Goal: Transaction & Acquisition: Purchase product/service

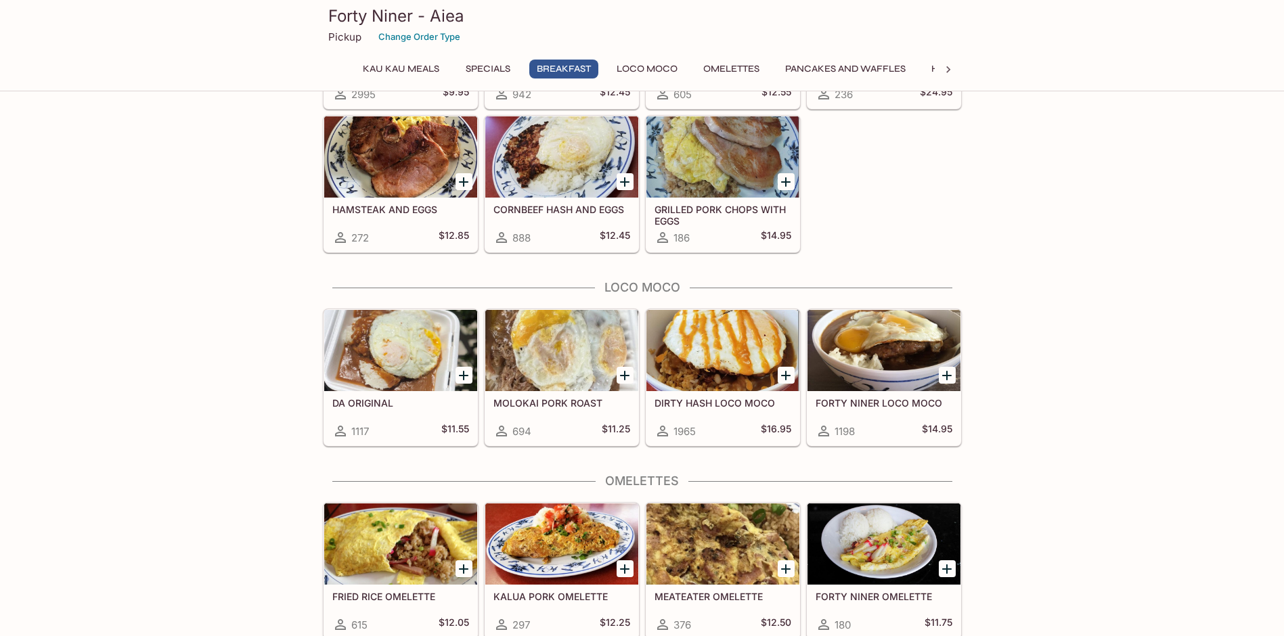
scroll to position [880, 0]
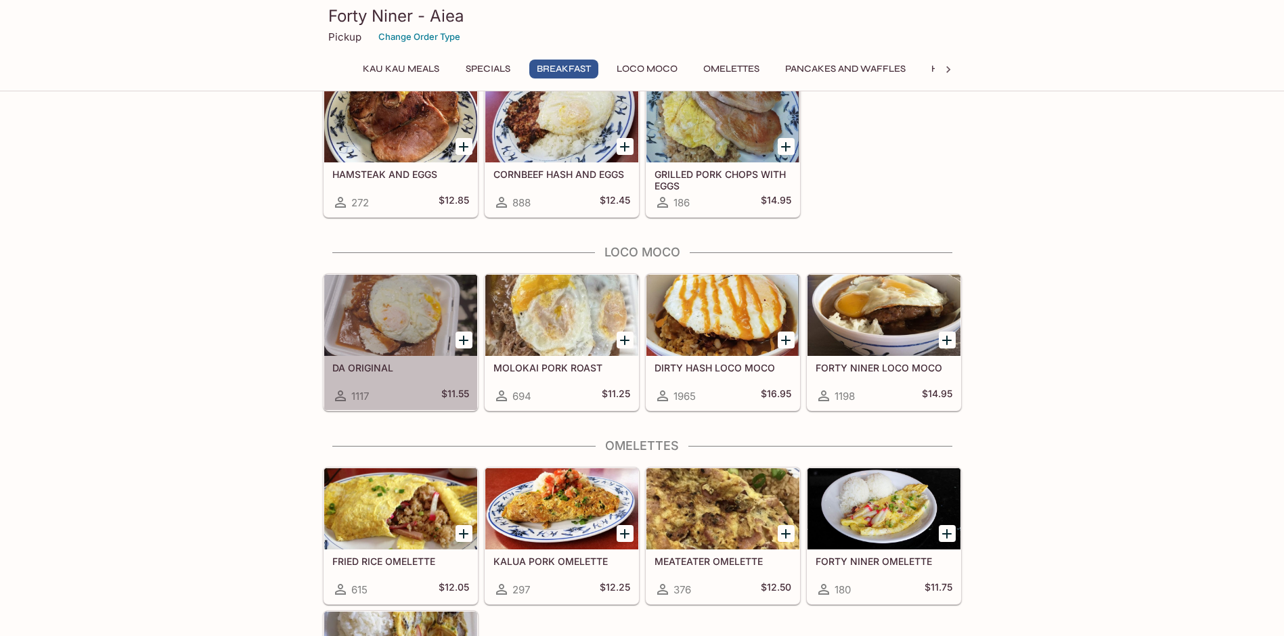
click at [388, 308] on div at bounding box center [400, 315] width 153 height 81
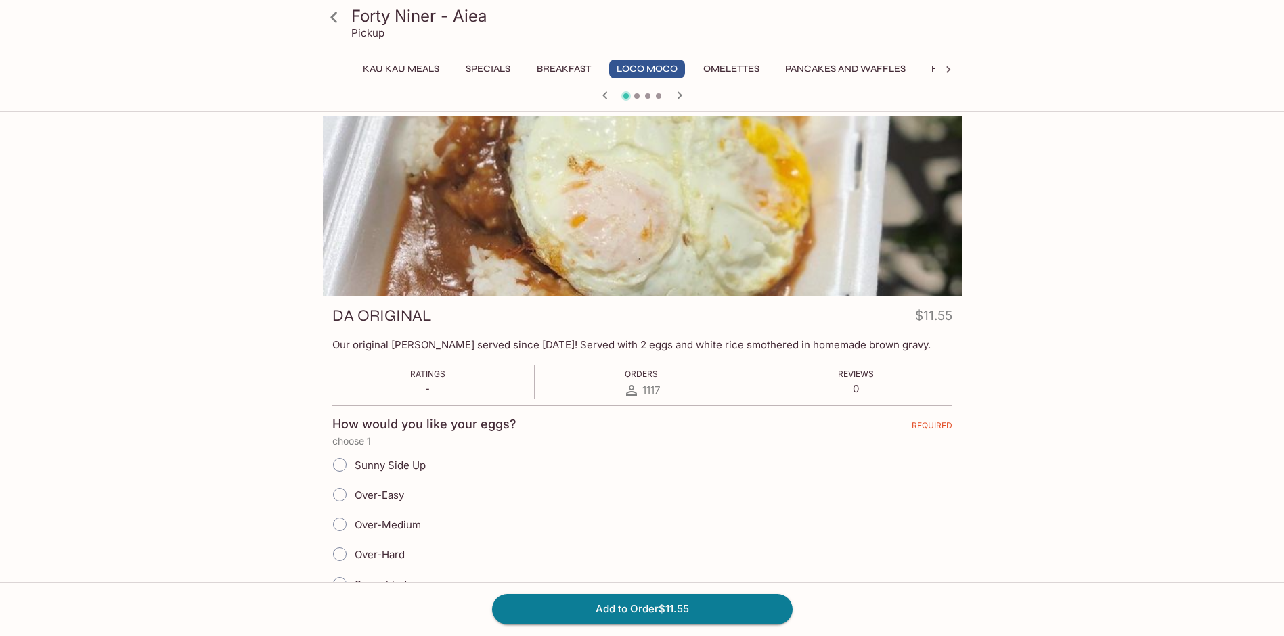
scroll to position [68, 0]
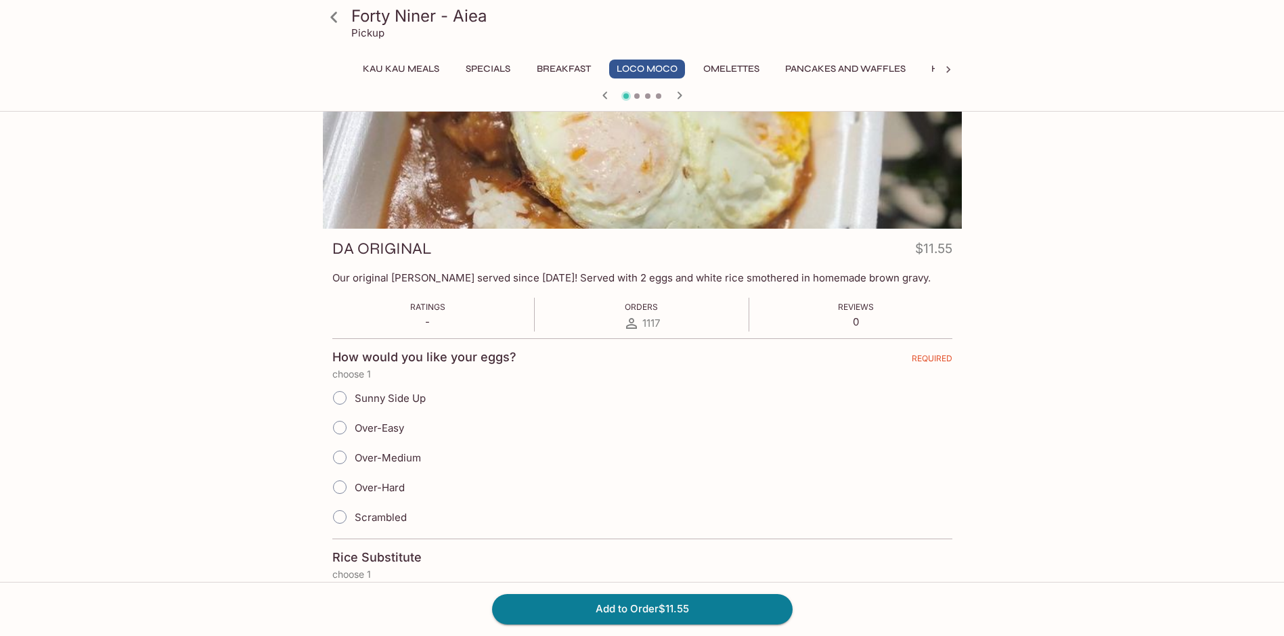
click at [338, 424] on input "Over-Easy" at bounding box center [340, 428] width 28 height 28
radio input "true"
click at [522, 609] on button "Add to Order $11.55" at bounding box center [642, 609] width 301 height 30
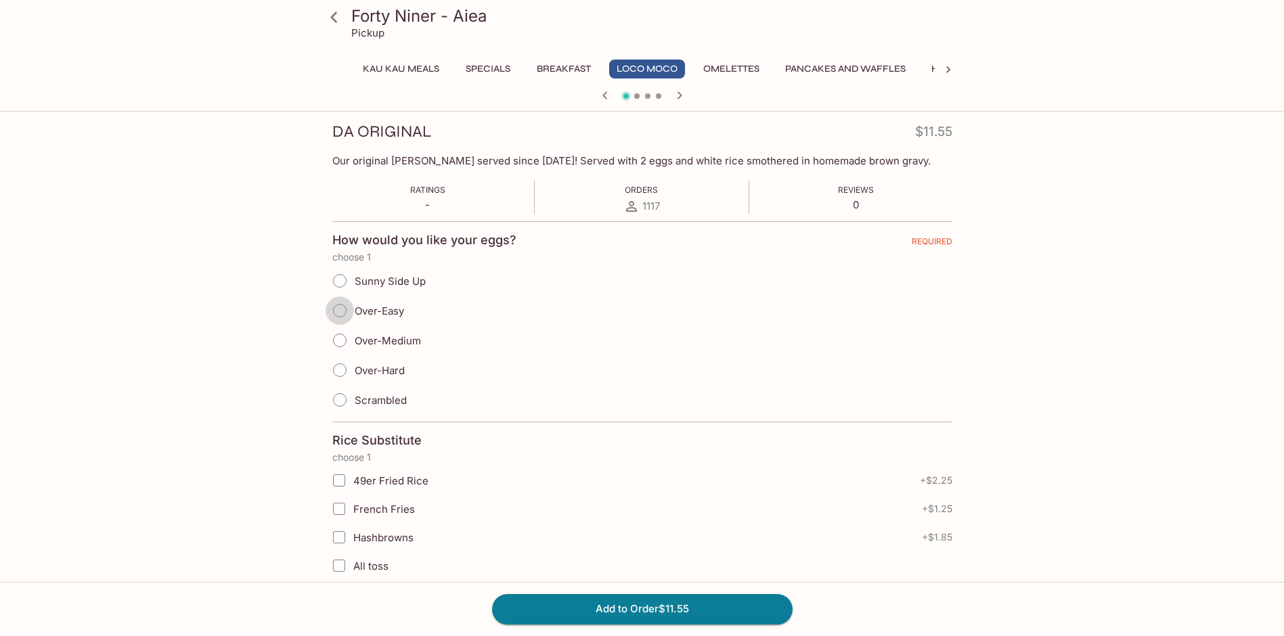
click at [336, 309] on input "Over-Easy" at bounding box center [340, 311] width 28 height 28
radio input "true"
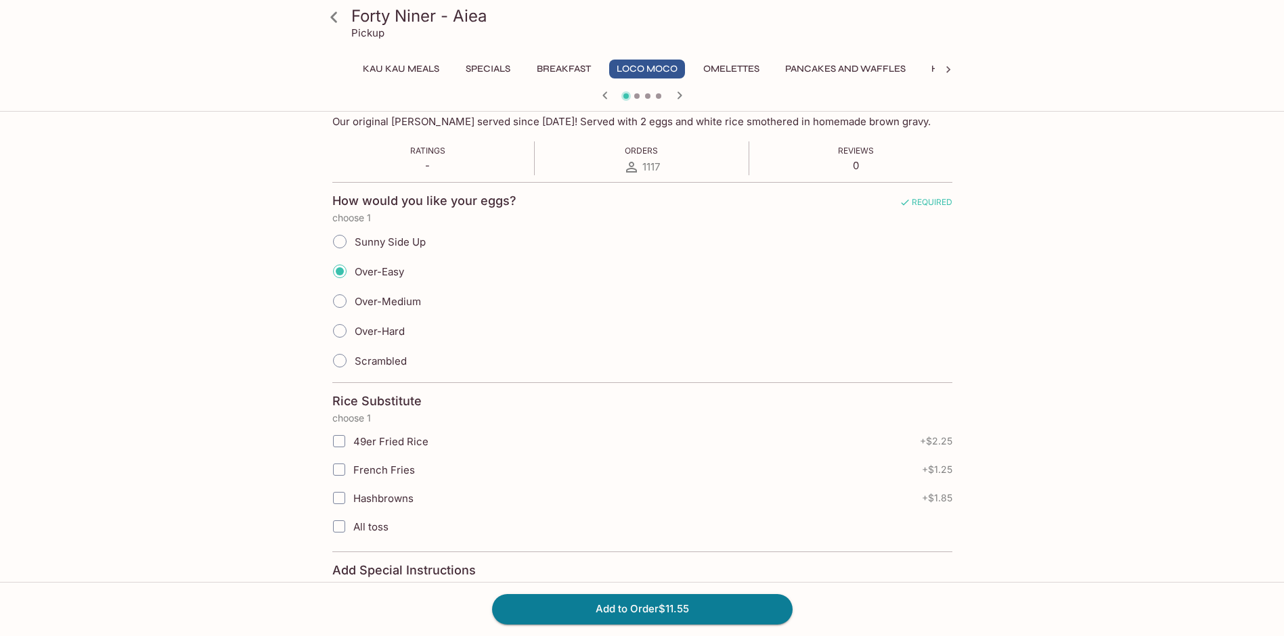
scroll to position [372, 0]
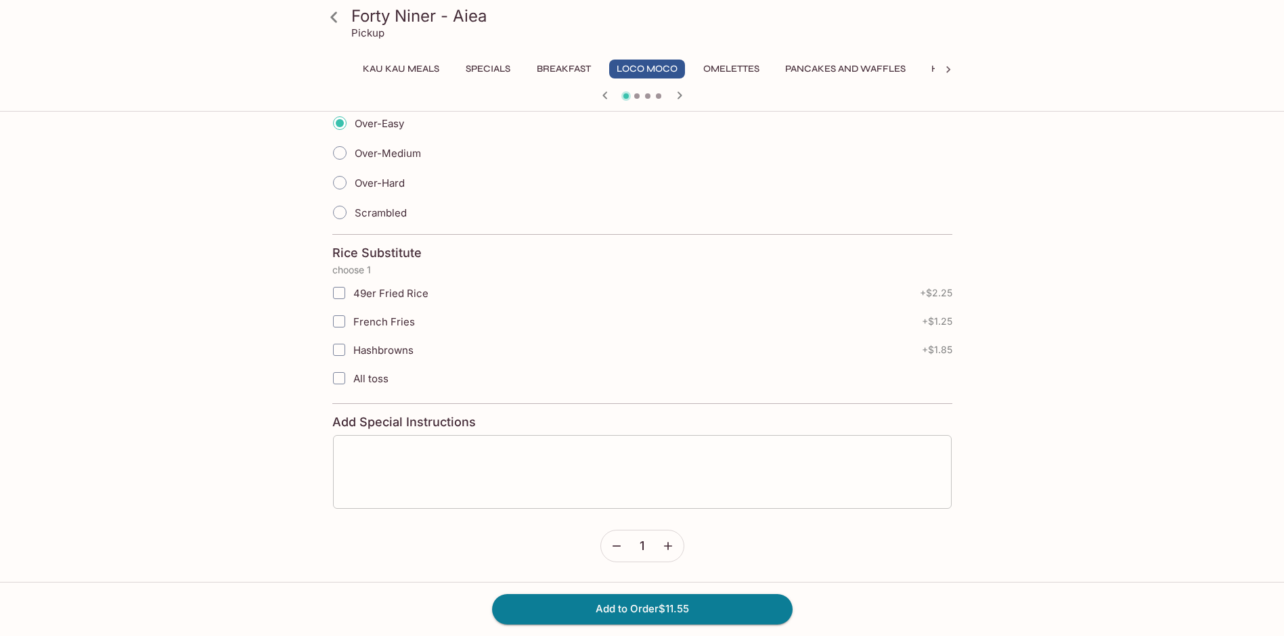
click at [432, 471] on textarea at bounding box center [643, 471] width 600 height 51
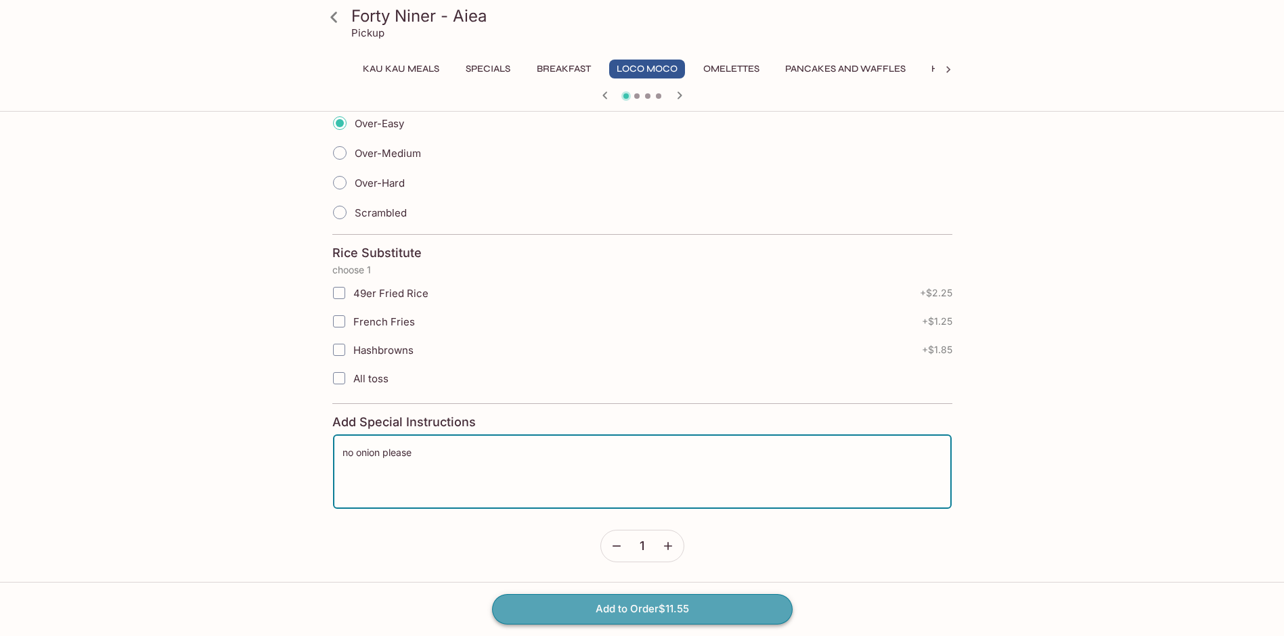
type textarea "no onion please"
click at [714, 612] on button "Add to Order $11.55" at bounding box center [642, 609] width 301 height 30
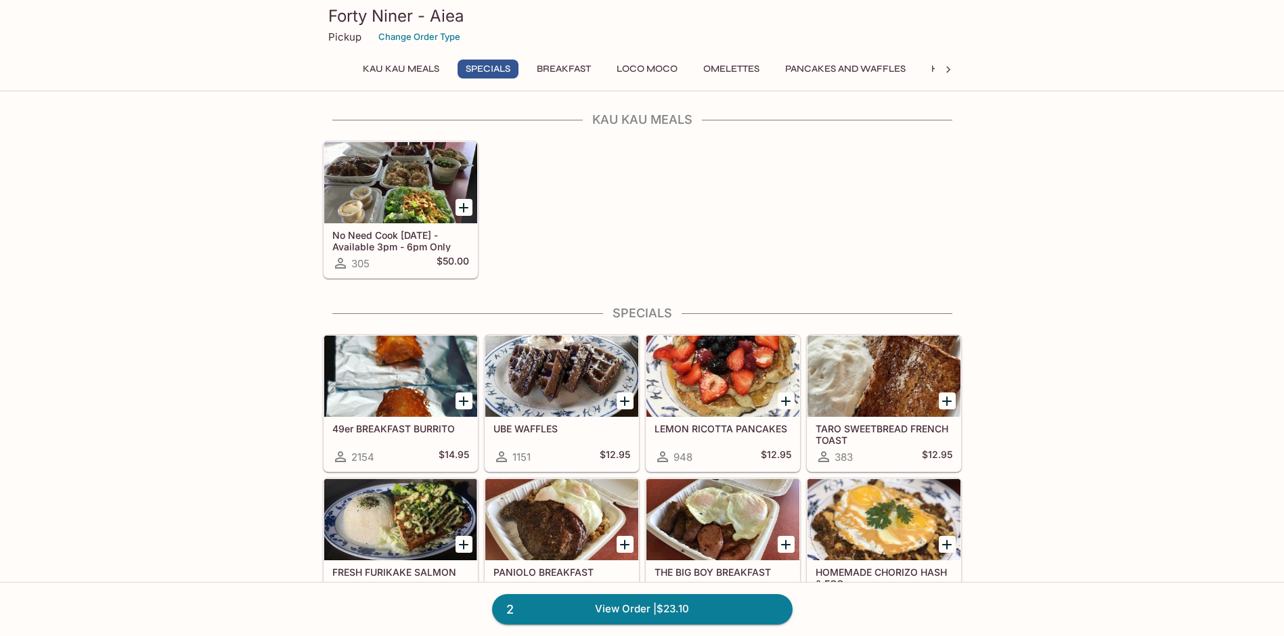
scroll to position [338, 0]
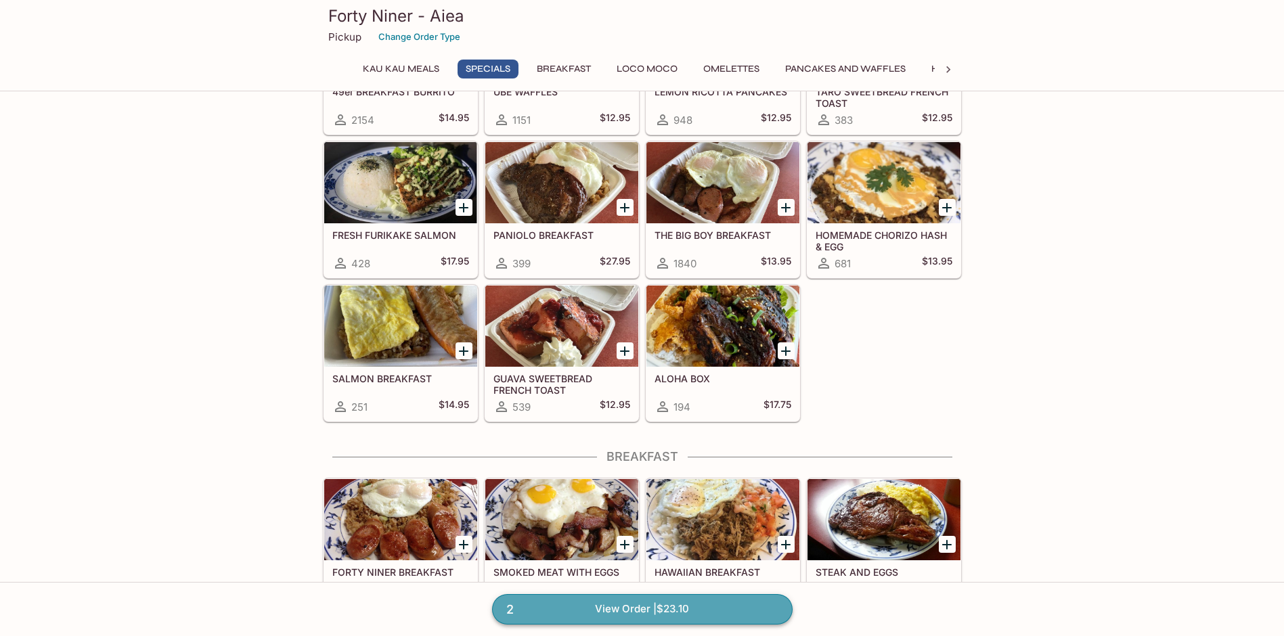
click at [582, 606] on link "2 View Order | $23.10" at bounding box center [642, 609] width 301 height 30
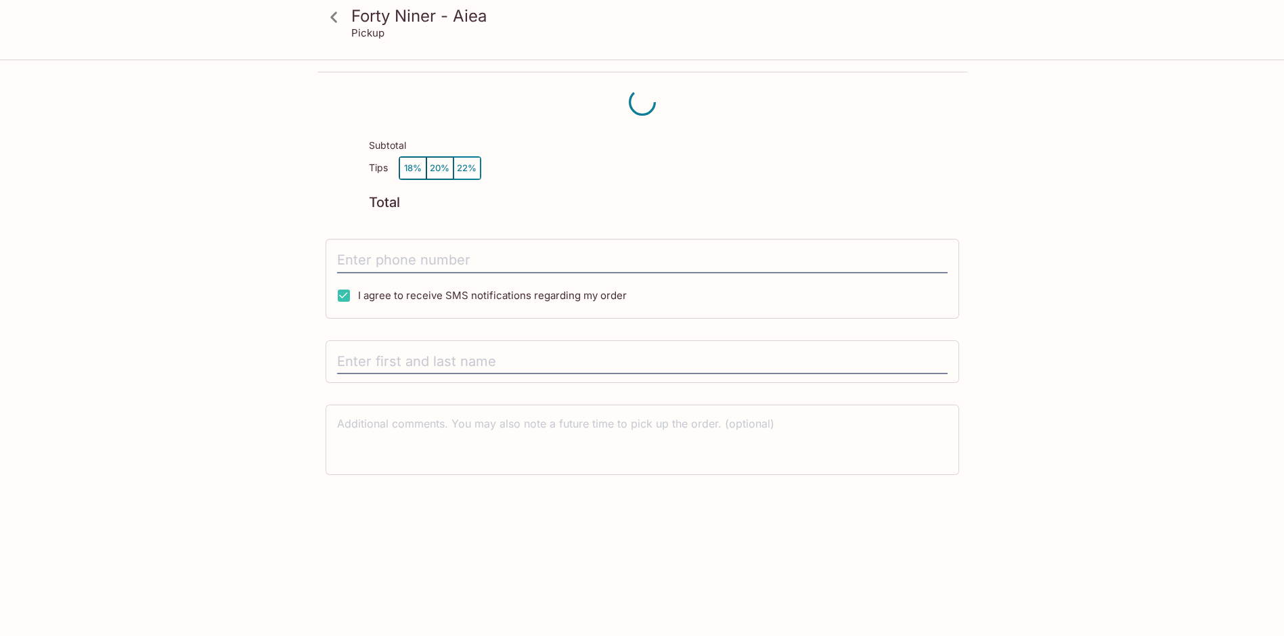
scroll to position [61, 0]
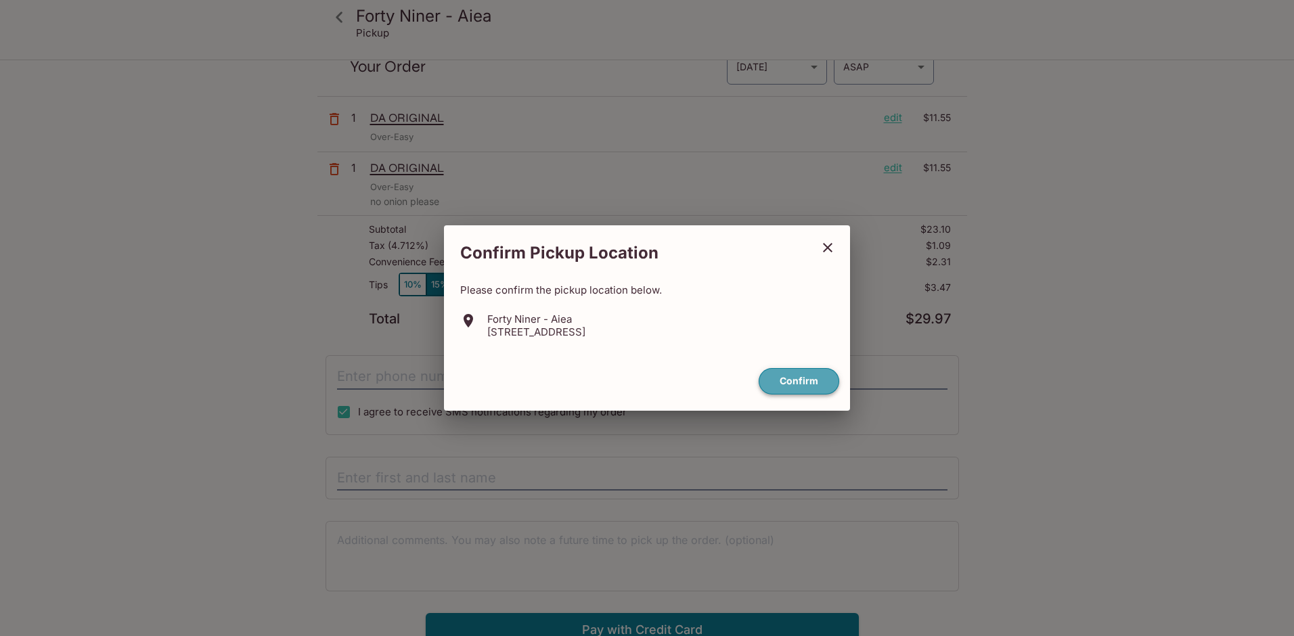
click at [776, 376] on button "Confirm" at bounding box center [799, 381] width 81 height 26
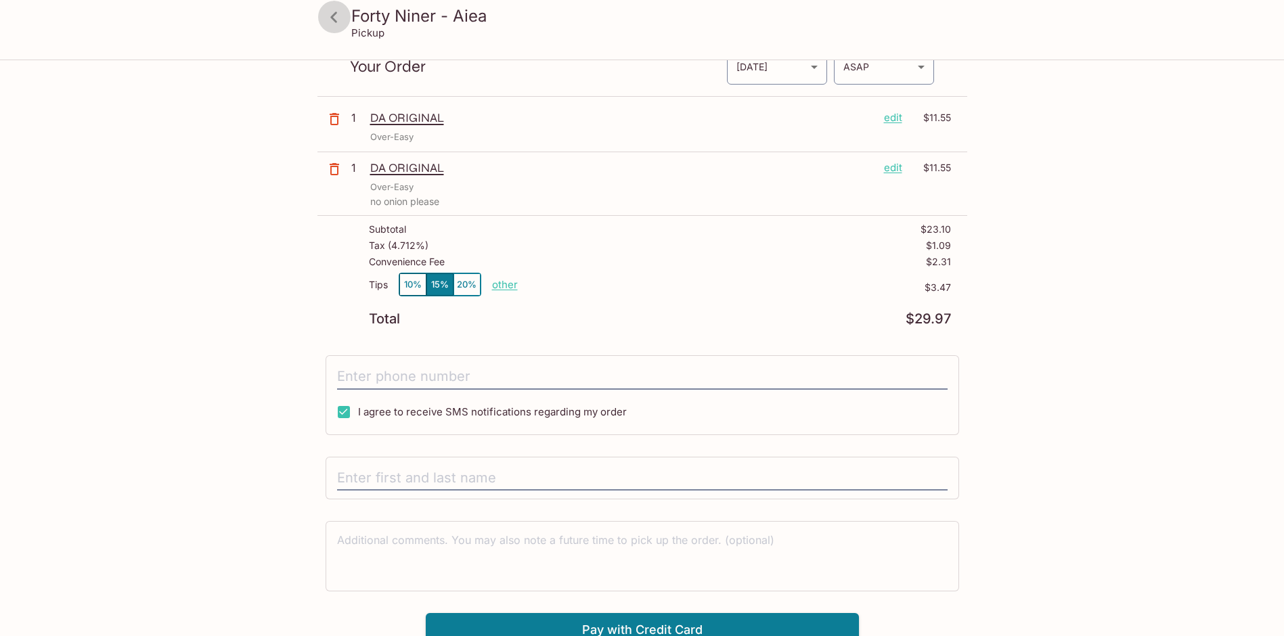
click at [326, 21] on icon at bounding box center [334, 17] width 24 height 24
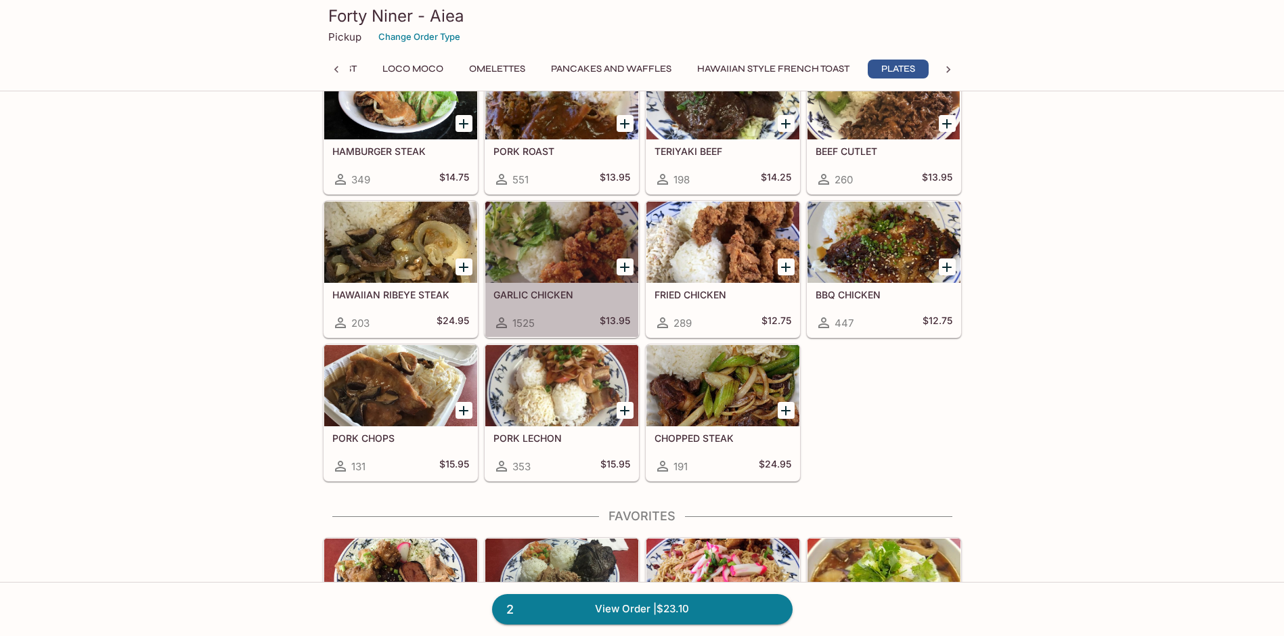
click at [593, 295] on h5 "GARLIC CHICKEN" at bounding box center [562, 295] width 137 height 12
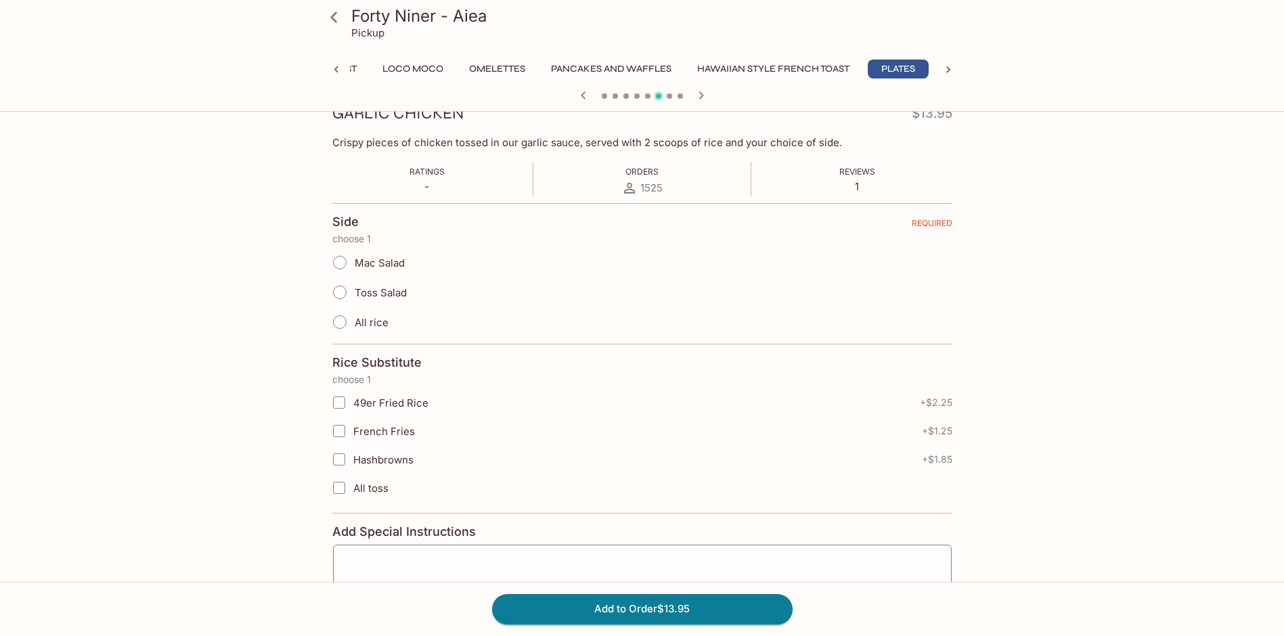
click at [332, 263] on input "Mac Salad" at bounding box center [340, 262] width 28 height 28
radio input "true"
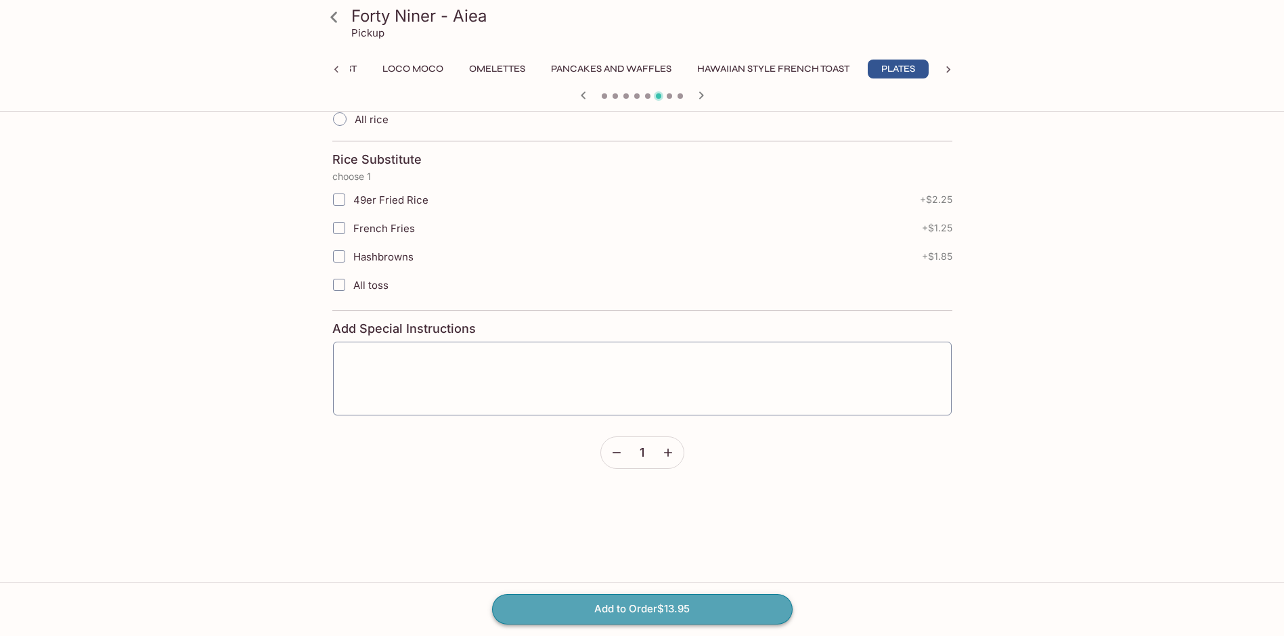
click at [690, 612] on button "Add to Order $13.95" at bounding box center [642, 609] width 301 height 30
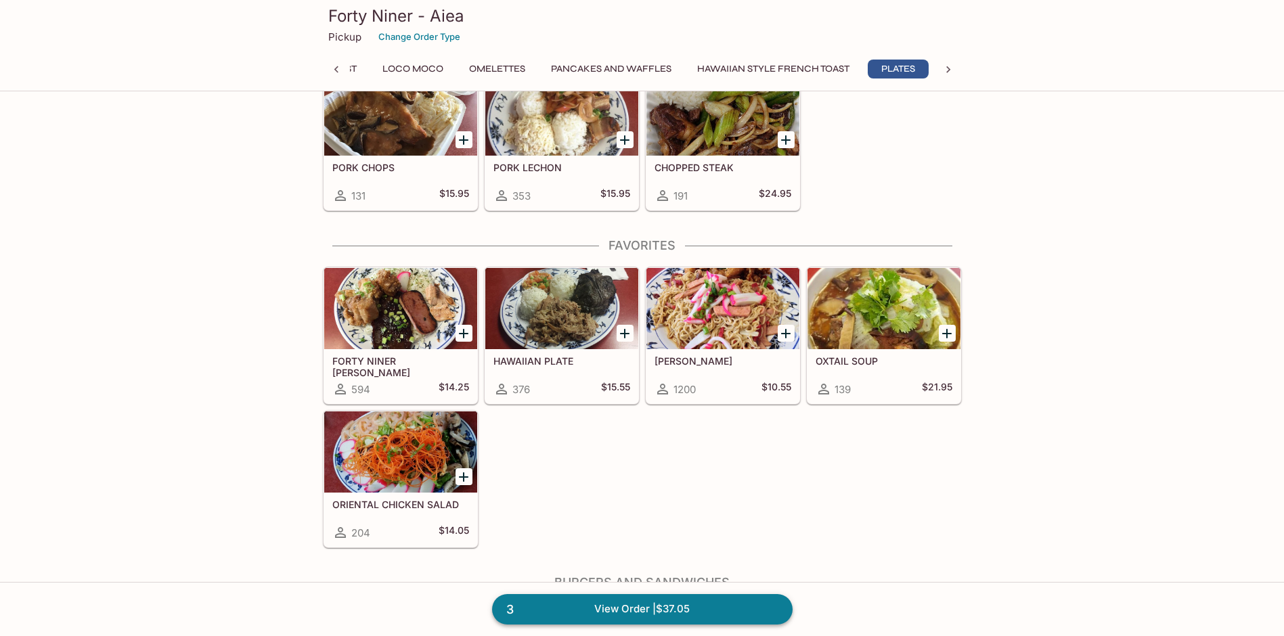
click at [684, 614] on link "3 View Order | $37.05" at bounding box center [642, 609] width 301 height 30
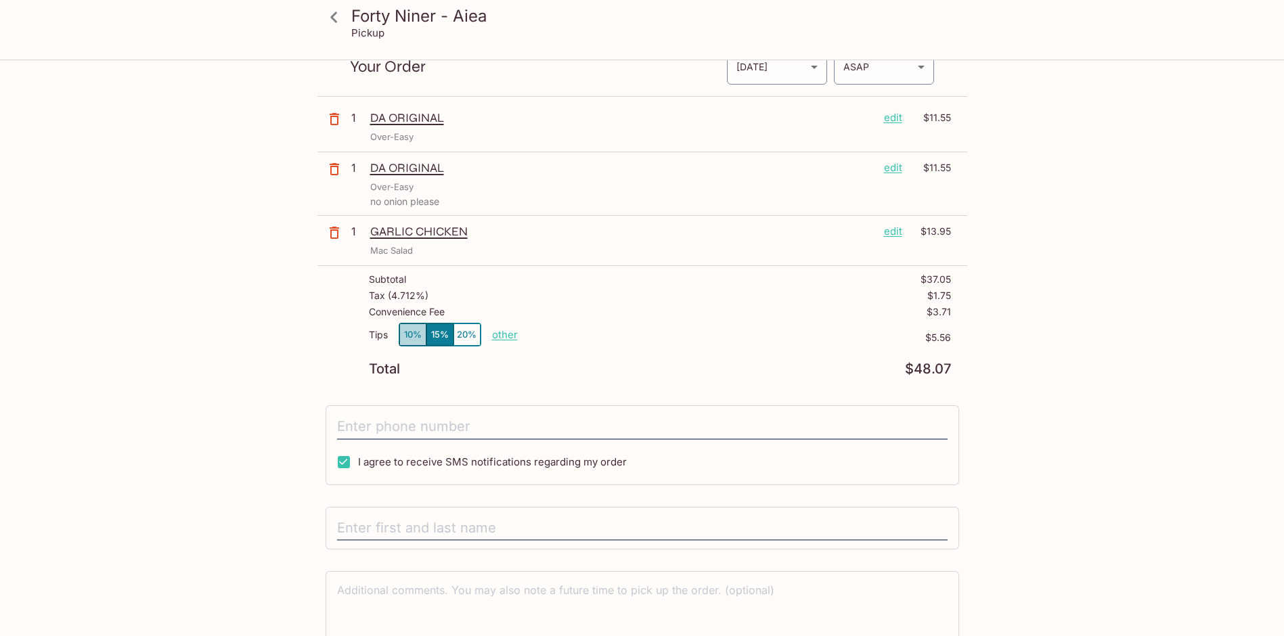
click at [407, 332] on button "10%" at bounding box center [412, 335] width 27 height 22
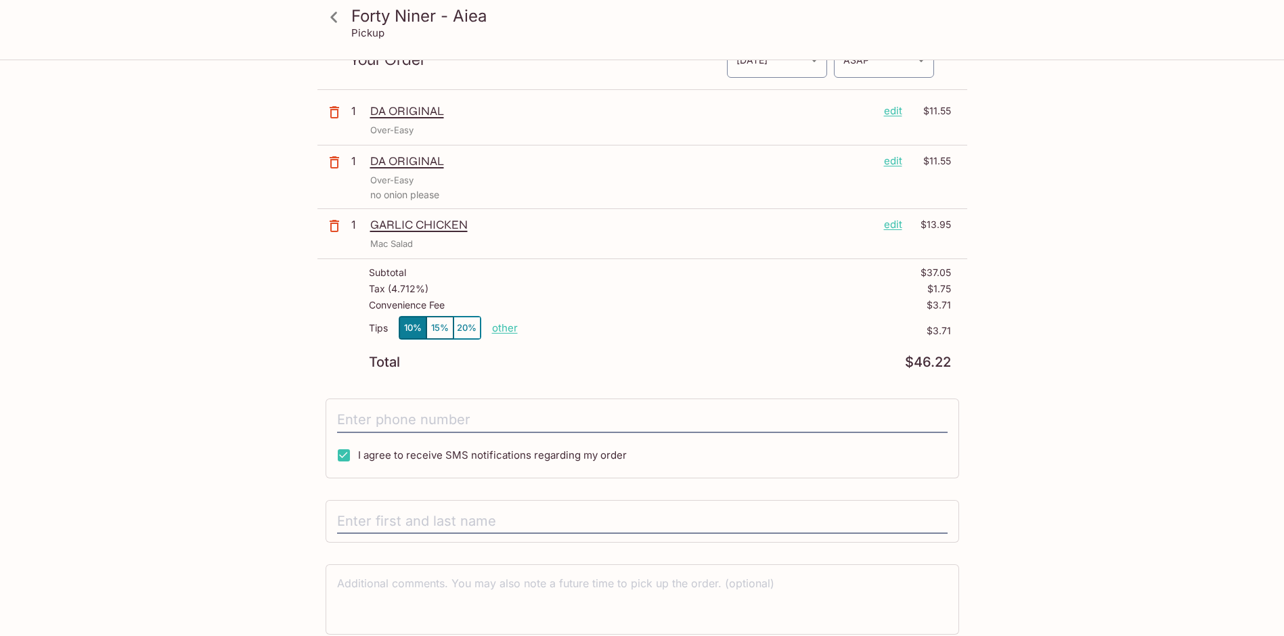
scroll to position [122, 0]
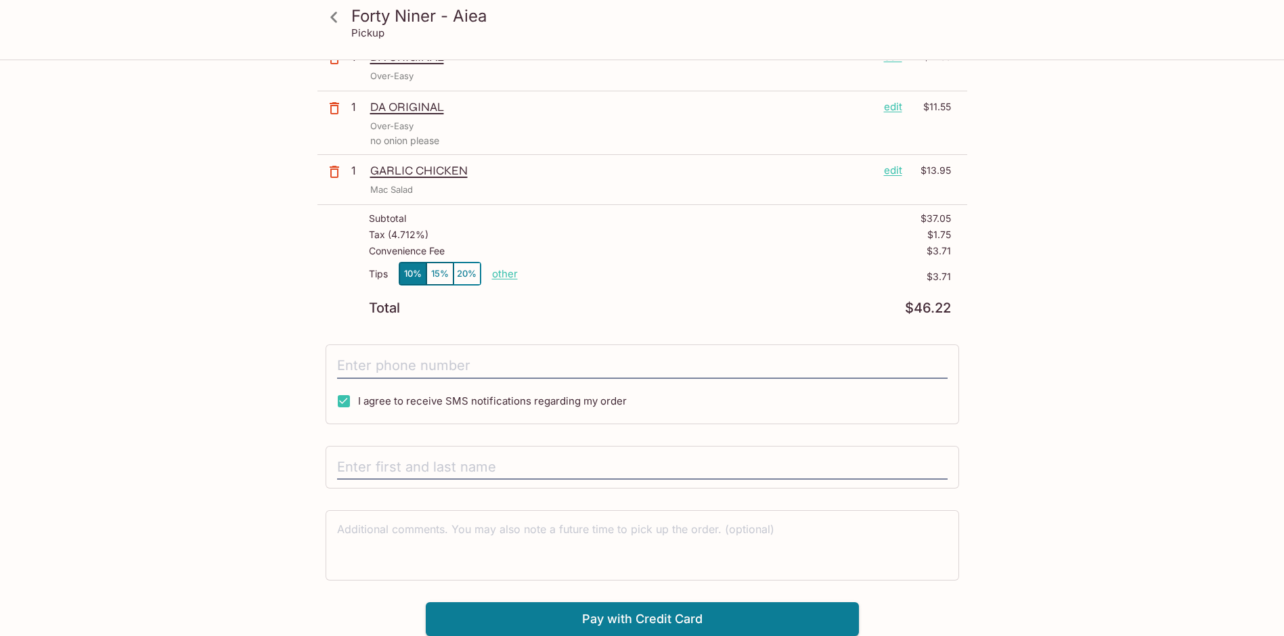
click at [496, 276] on p "other" at bounding box center [505, 273] width 26 height 13
type input "0.00"
click at [641, 304] on div "Total $46.22" at bounding box center [660, 308] width 582 height 13
click at [406, 372] on input "tel" at bounding box center [642, 366] width 611 height 26
type input "[PHONE_NUMBER]"
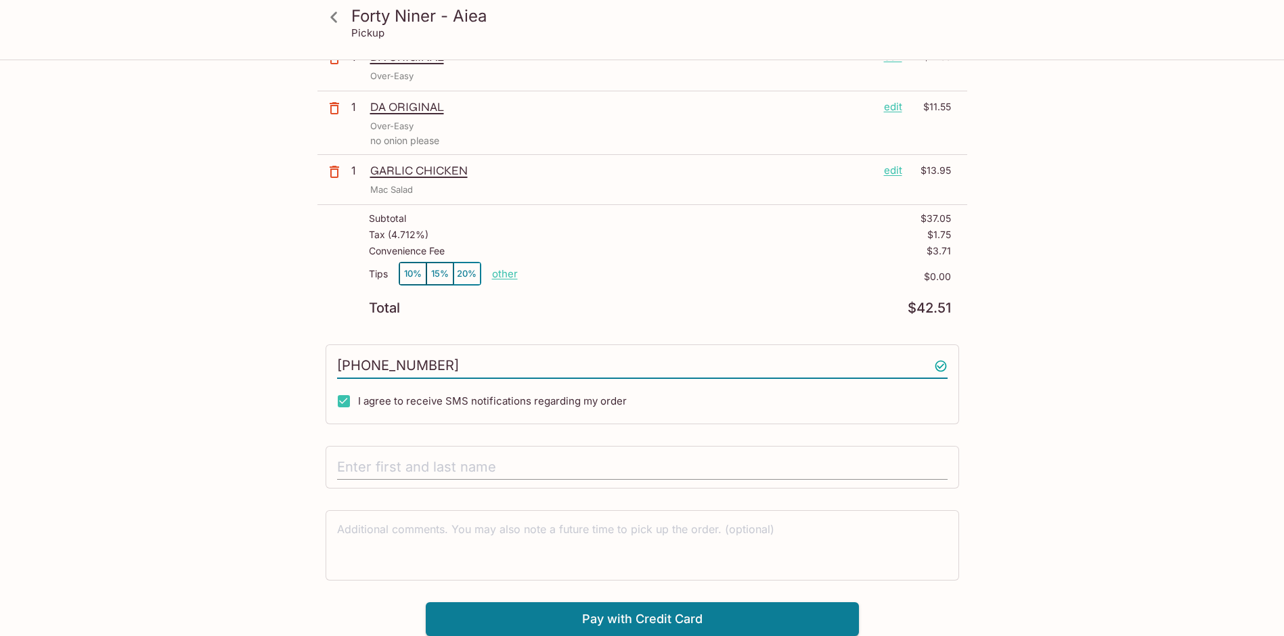
click at [470, 466] on input "text" at bounding box center [642, 468] width 611 height 26
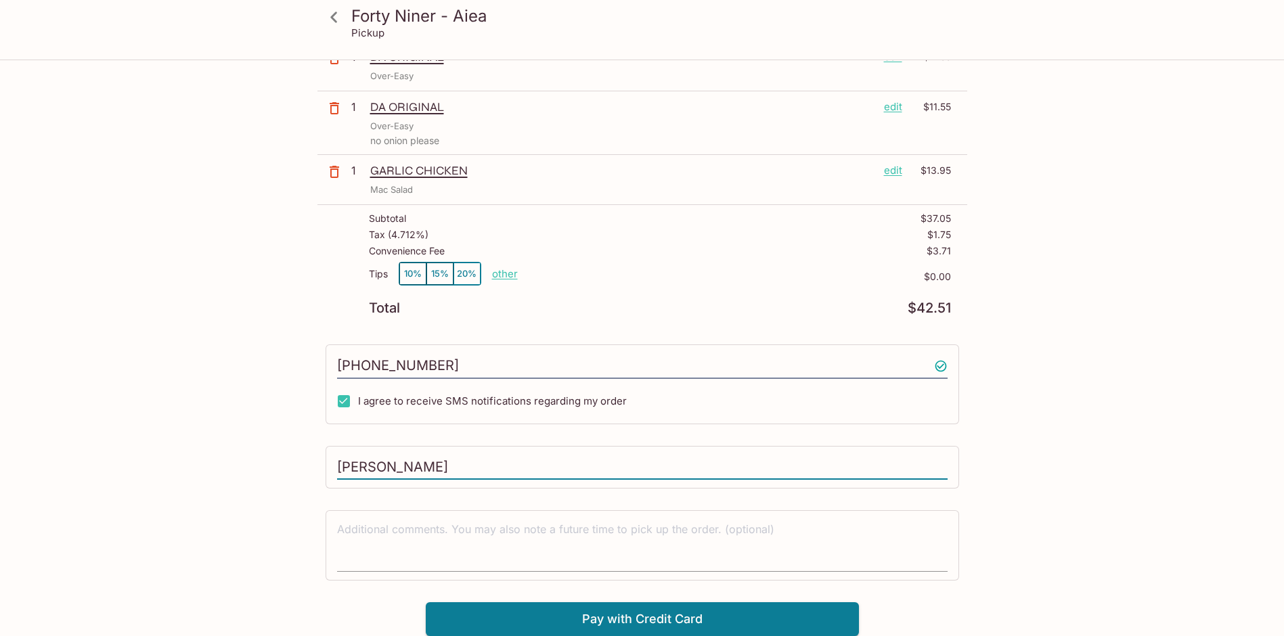
type input "[PERSON_NAME]"
drag, startPoint x: 470, startPoint y: 548, endPoint x: 529, endPoint y: 534, distance: 59.8
click at [470, 544] on textarea at bounding box center [642, 545] width 611 height 47
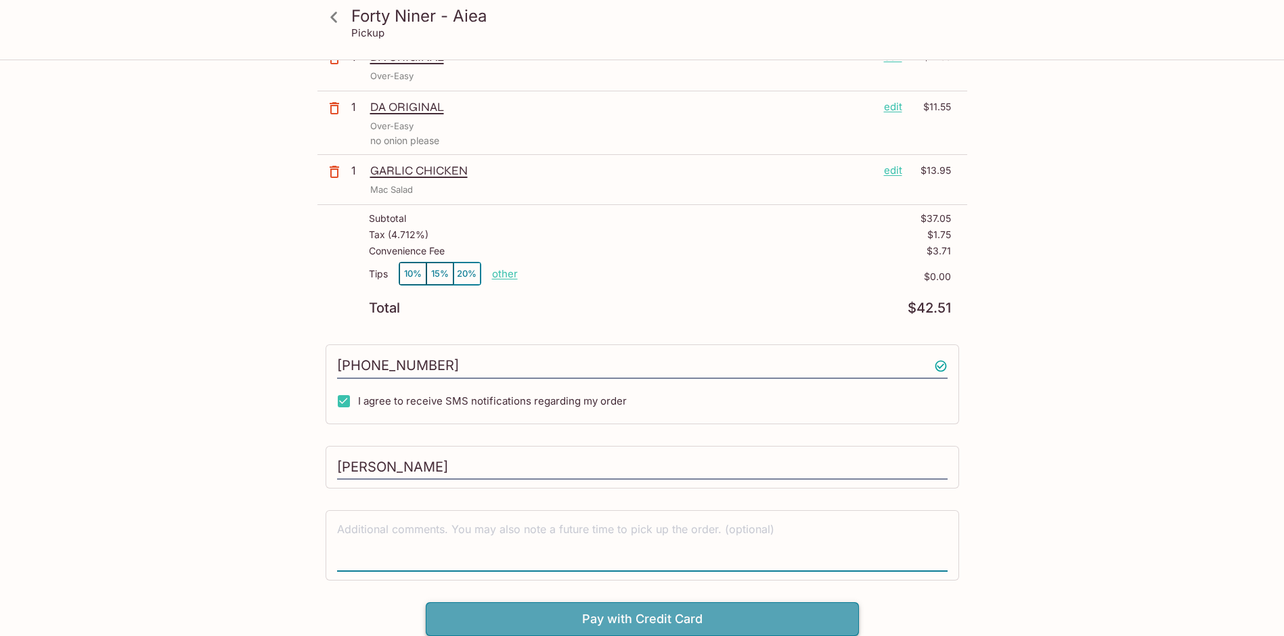
click at [636, 609] on button "Pay with Credit Card" at bounding box center [642, 619] width 433 height 34
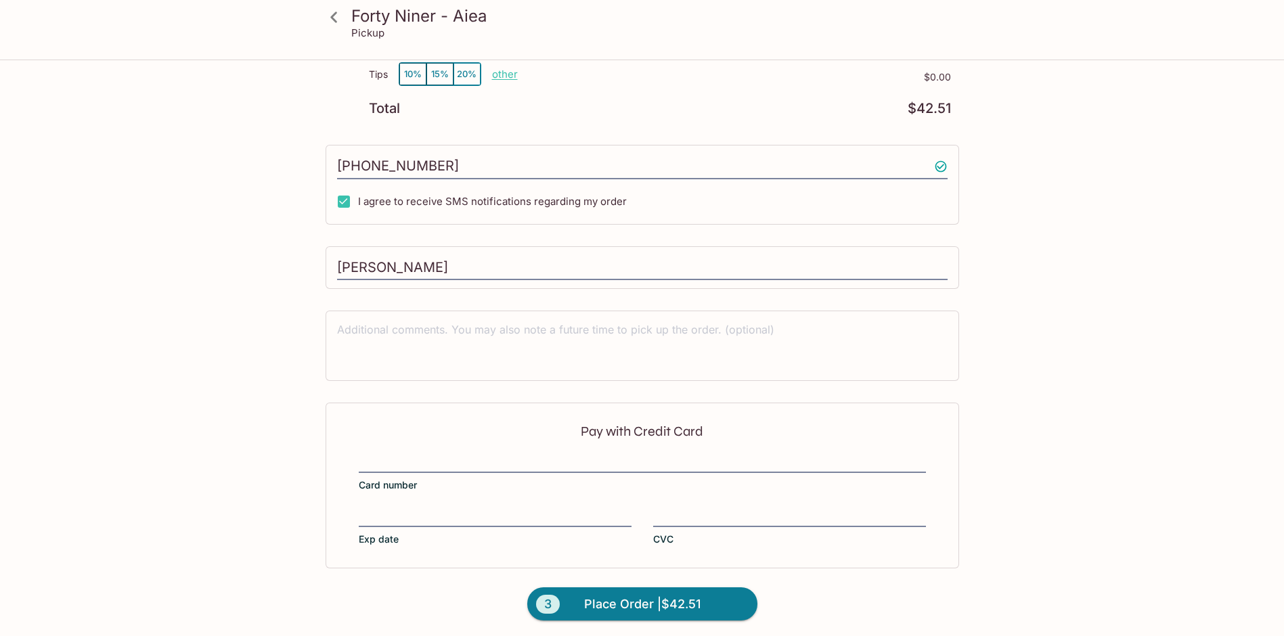
scroll to position [325, 0]
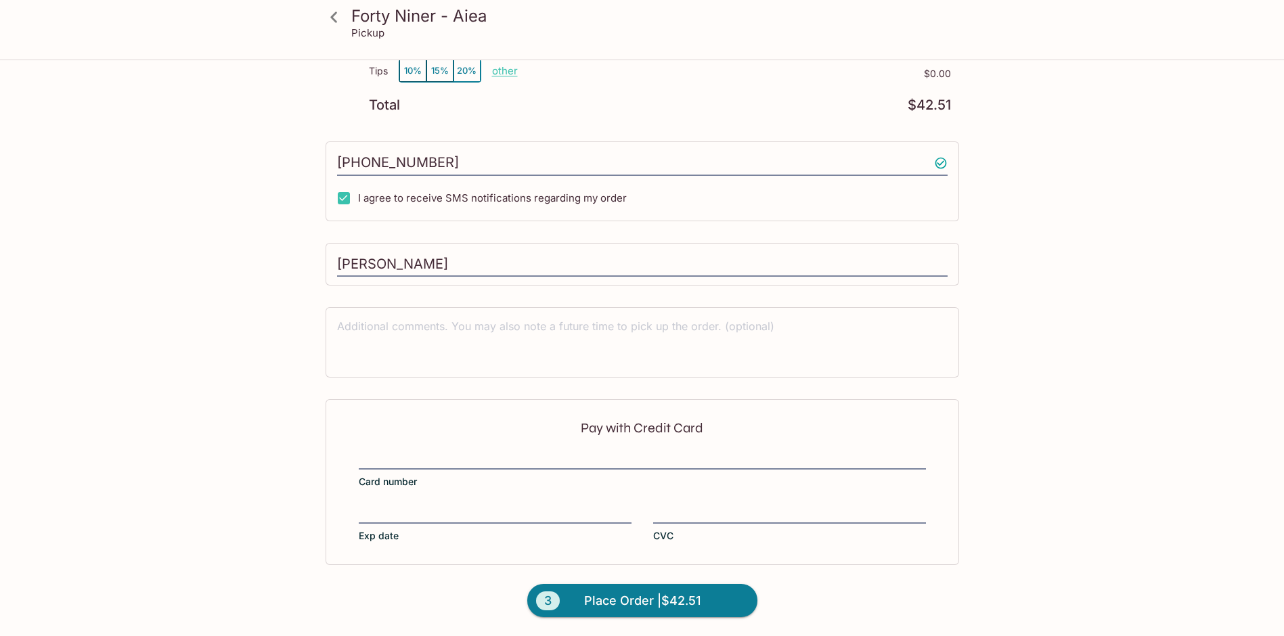
click at [556, 449] on div "Pay with Credit Card Card number Exp date CVC" at bounding box center [643, 481] width 634 height 165
click at [498, 505] on div at bounding box center [495, 514] width 273 height 19
click at [498, 506] on input "Exp date" at bounding box center [495, 506] width 273 height 1
click at [670, 504] on div "Pay with Credit Card Card number Exp date CVC" at bounding box center [643, 481] width 634 height 165
click at [718, 609] on button "3 Place Order | $42.51" at bounding box center [642, 601] width 230 height 34
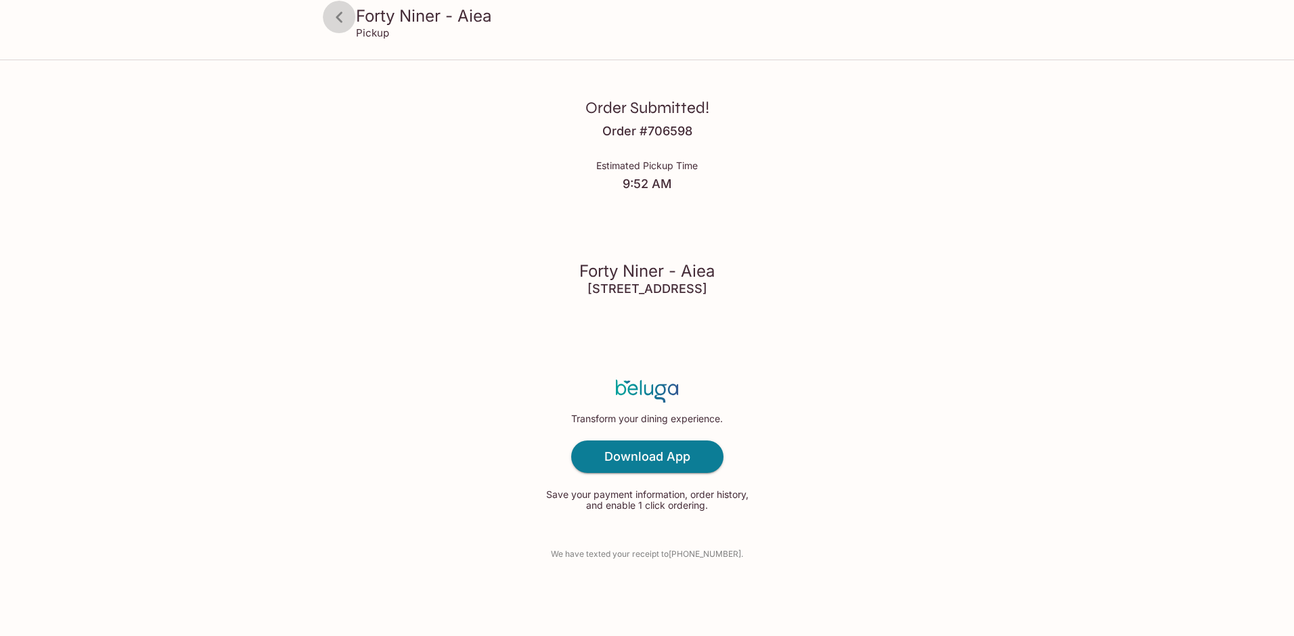
click at [348, 17] on icon at bounding box center [340, 17] width 24 height 24
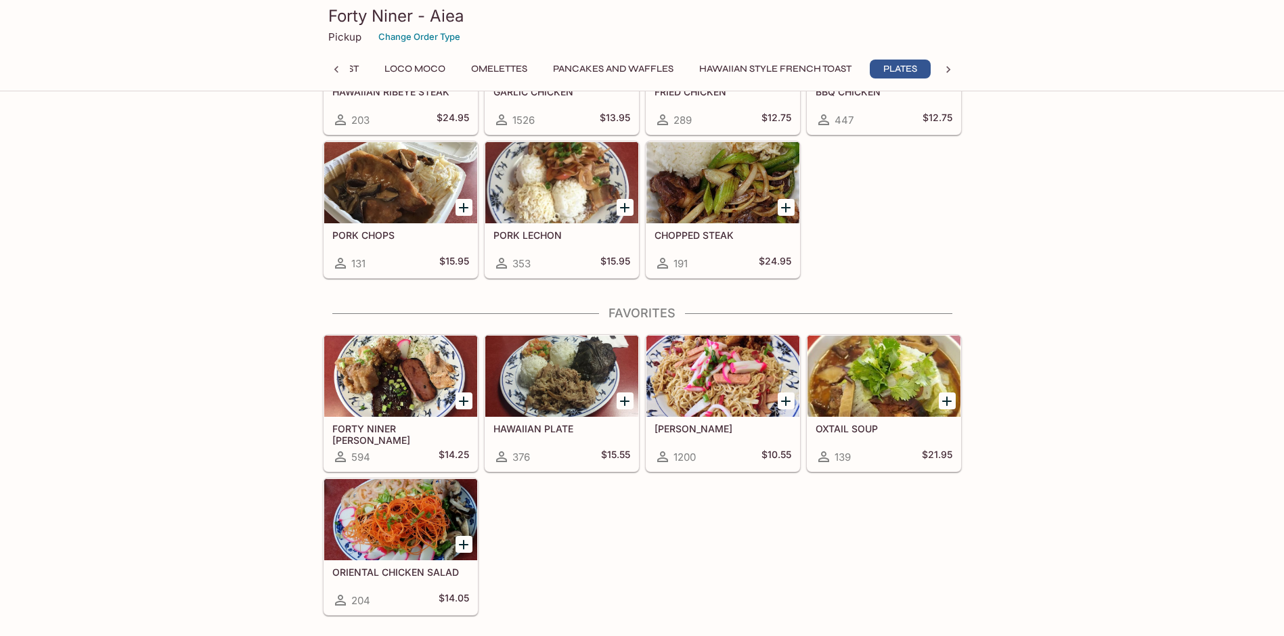
scroll to position [0, 234]
click at [421, 71] on button "Loco Moco" at bounding box center [413, 69] width 76 height 19
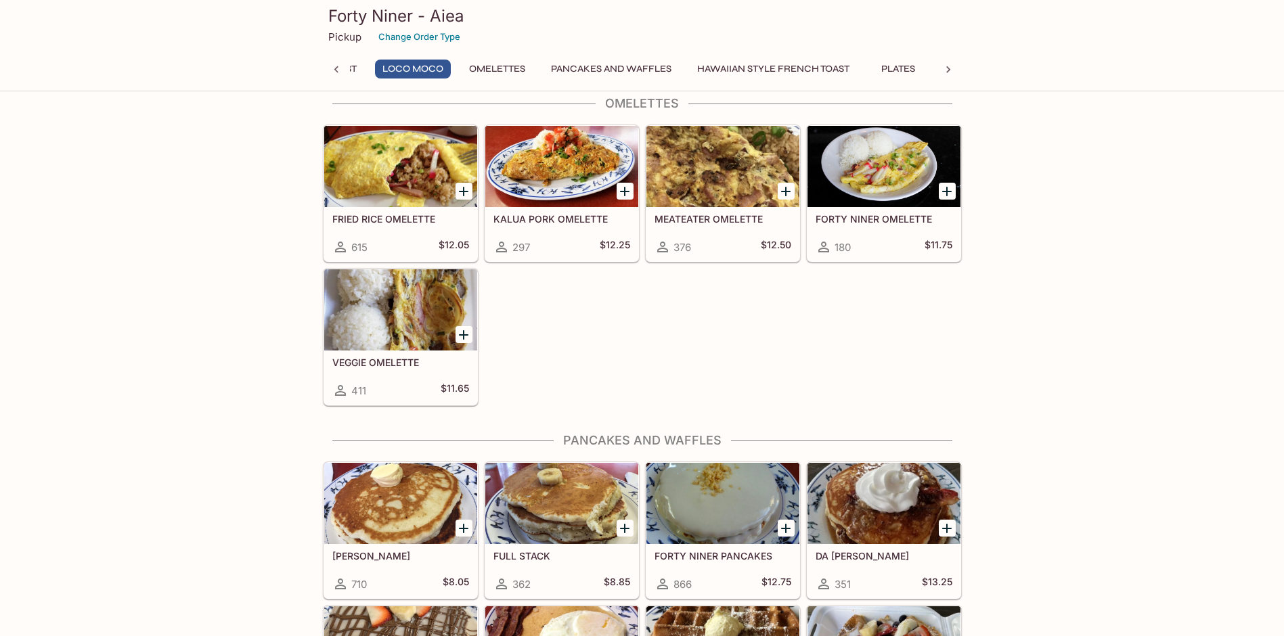
scroll to position [1010, 0]
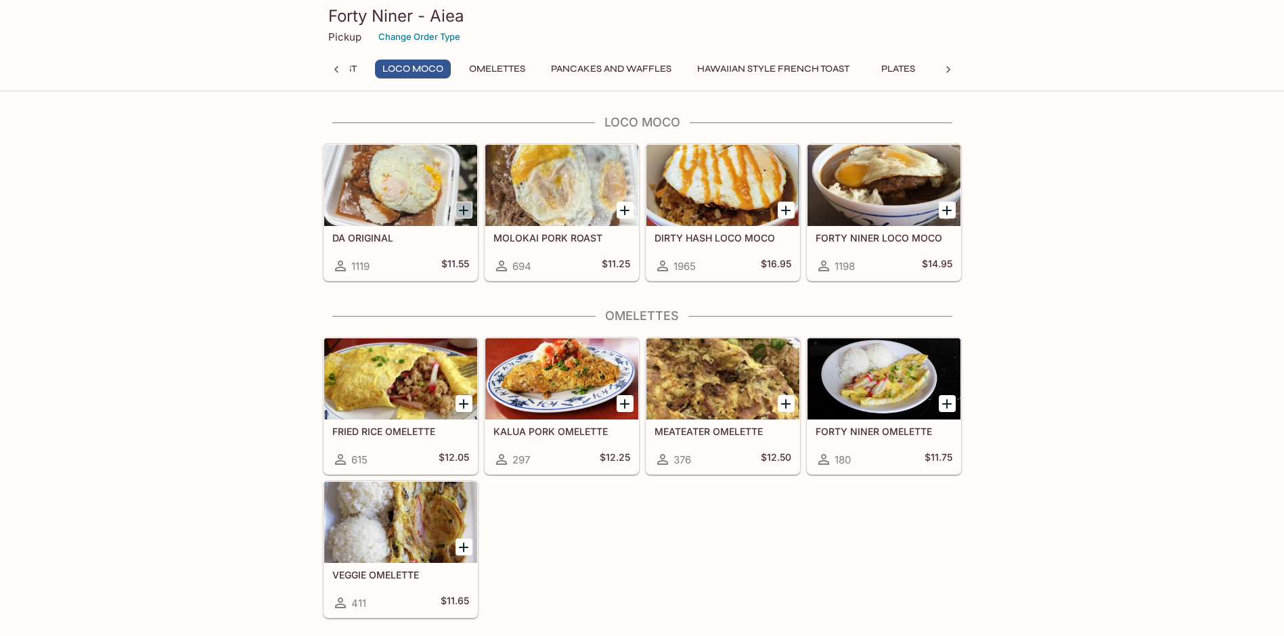
click at [459, 214] on icon "Add DA ORIGINAL" at bounding box center [464, 210] width 16 height 16
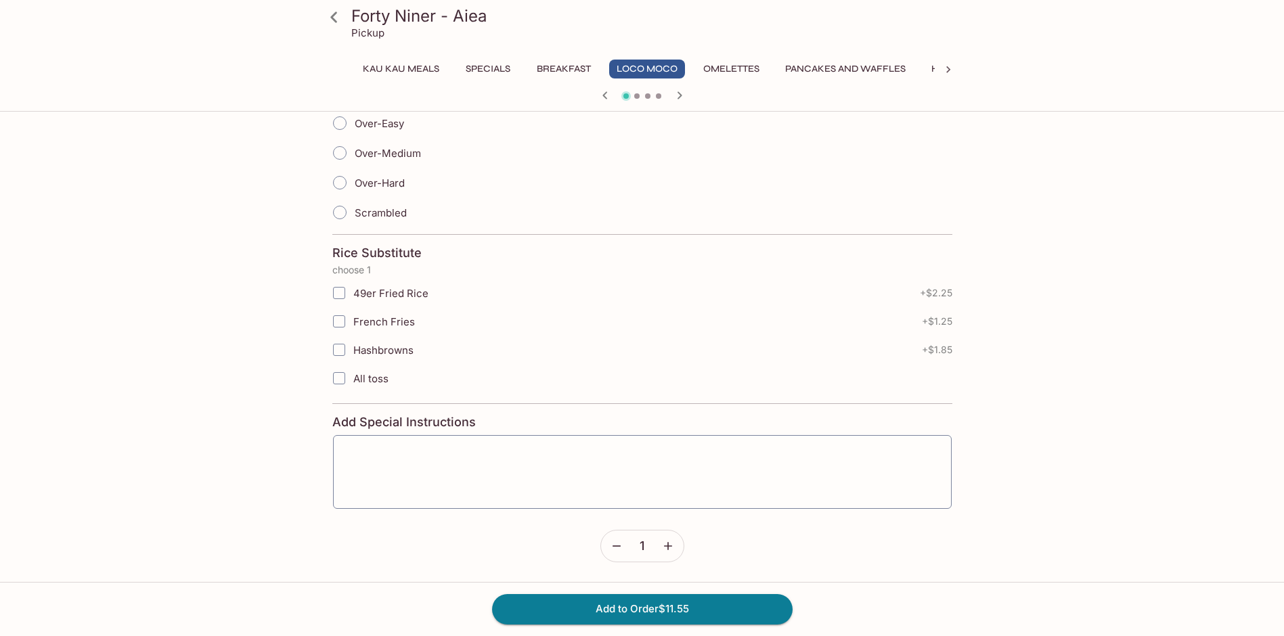
scroll to position [34, 0]
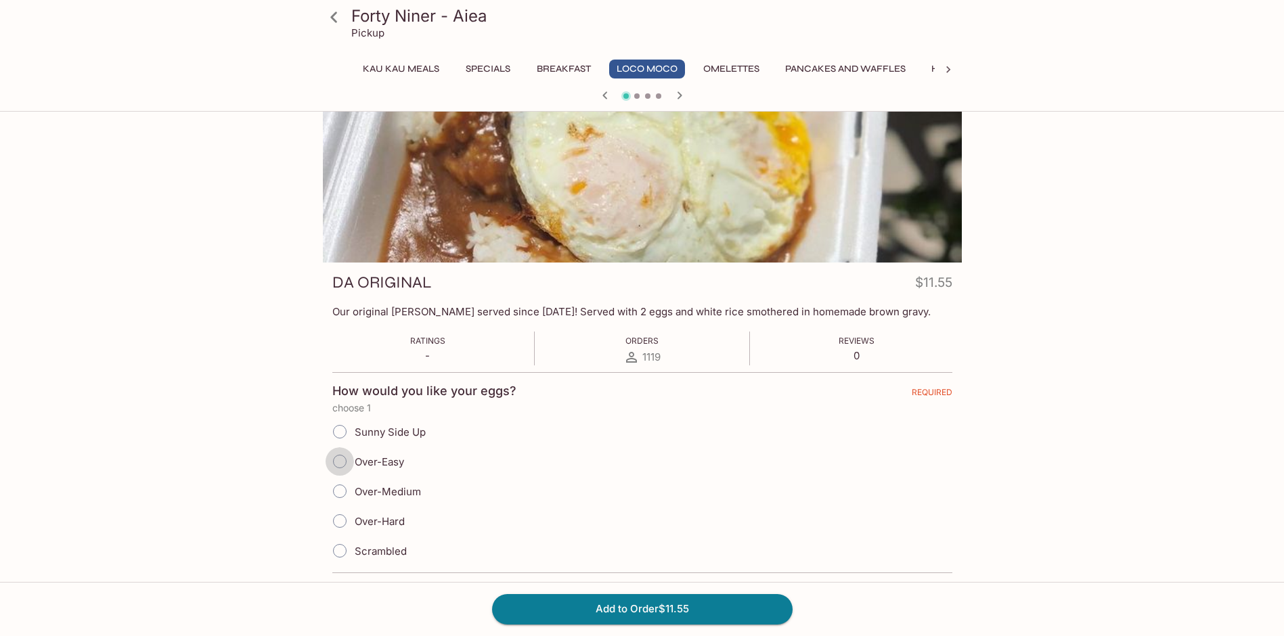
click at [331, 464] on input "Over-Easy" at bounding box center [340, 461] width 28 height 28
radio input "true"
click at [703, 605] on button "Add to Order $11.55" at bounding box center [642, 609] width 301 height 30
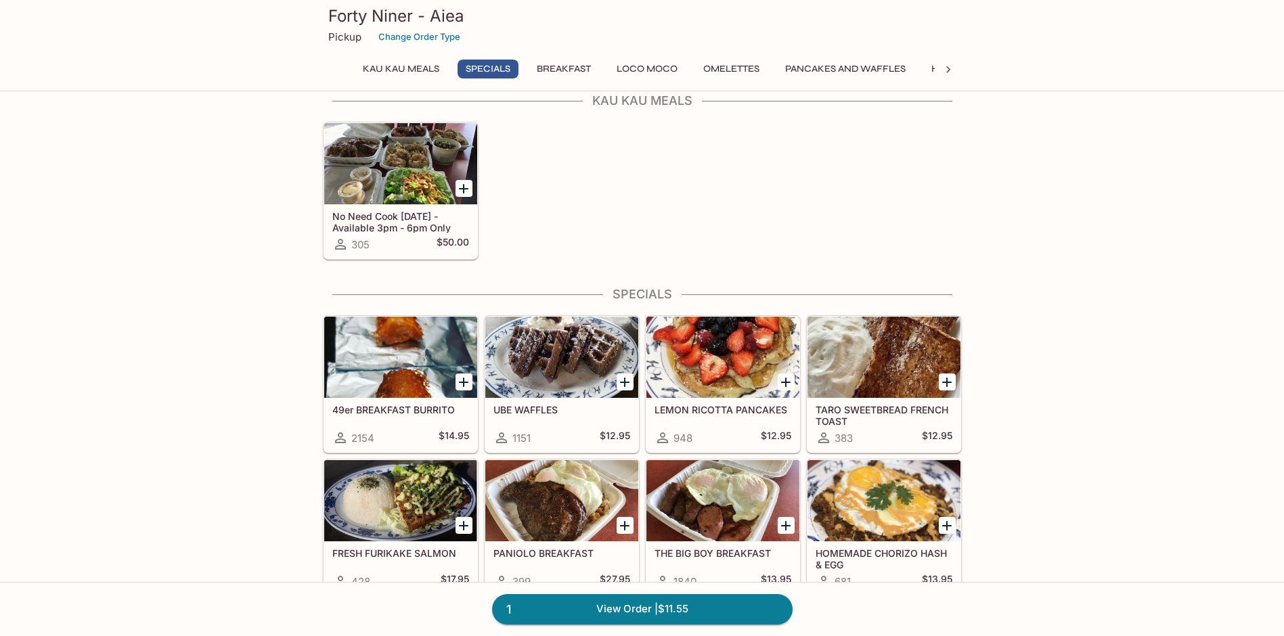
scroll to position [406, 0]
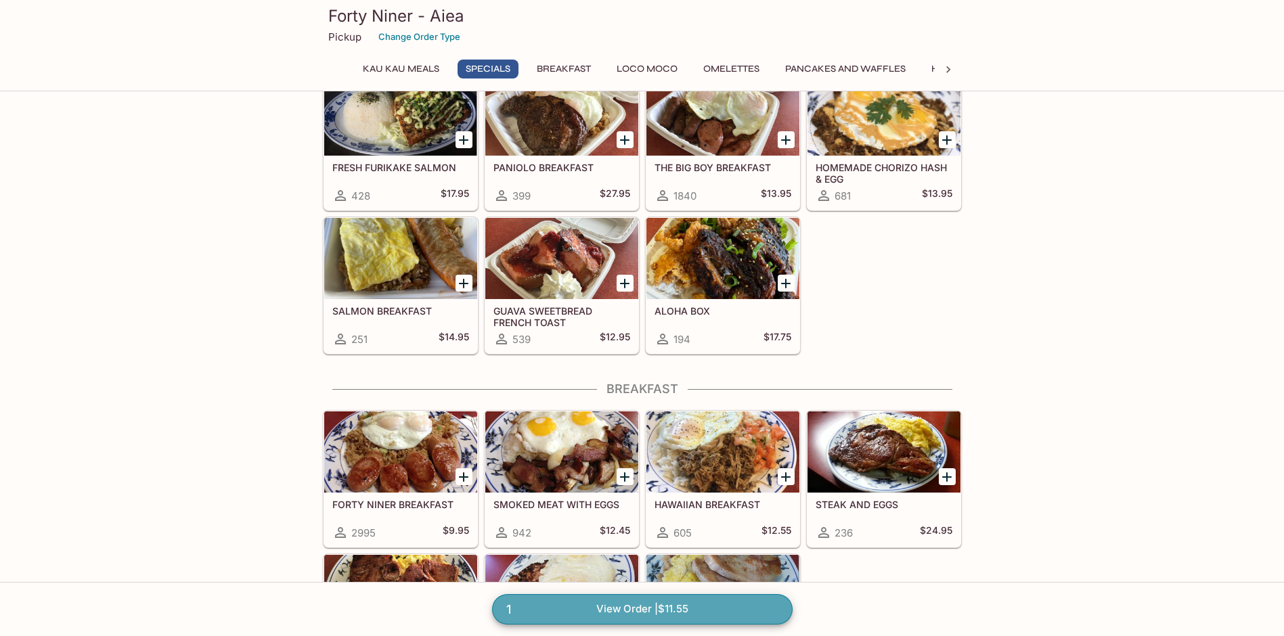
click at [602, 610] on link "1 View Order | $11.55" at bounding box center [642, 609] width 301 height 30
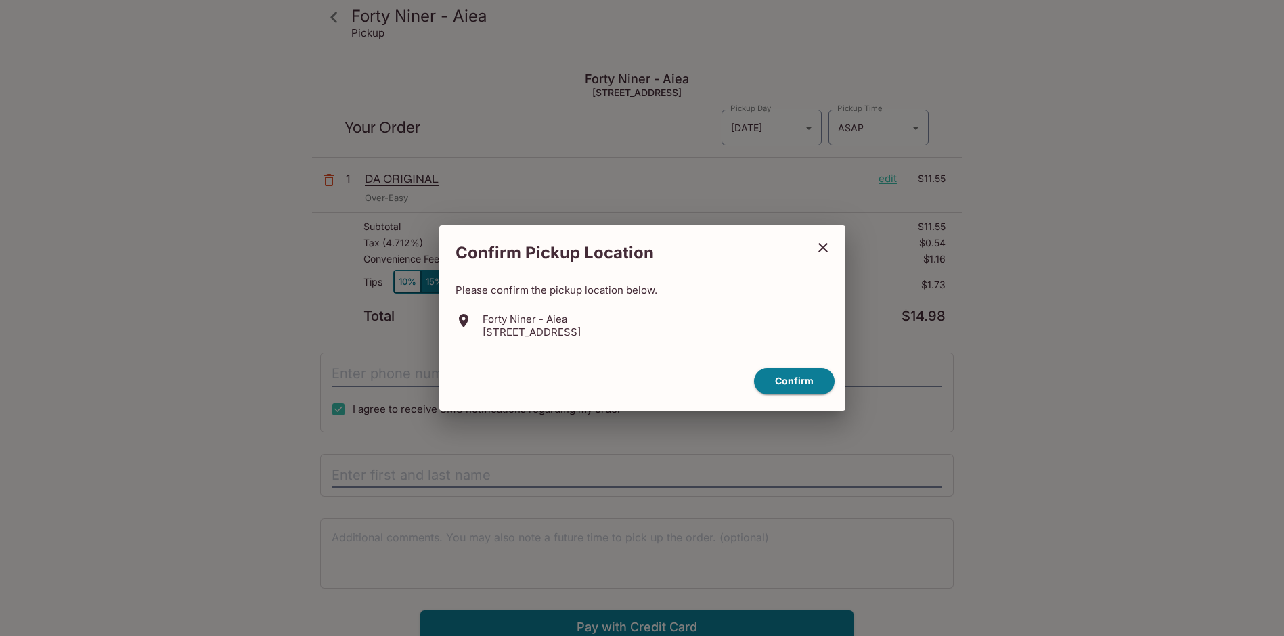
scroll to position [61, 0]
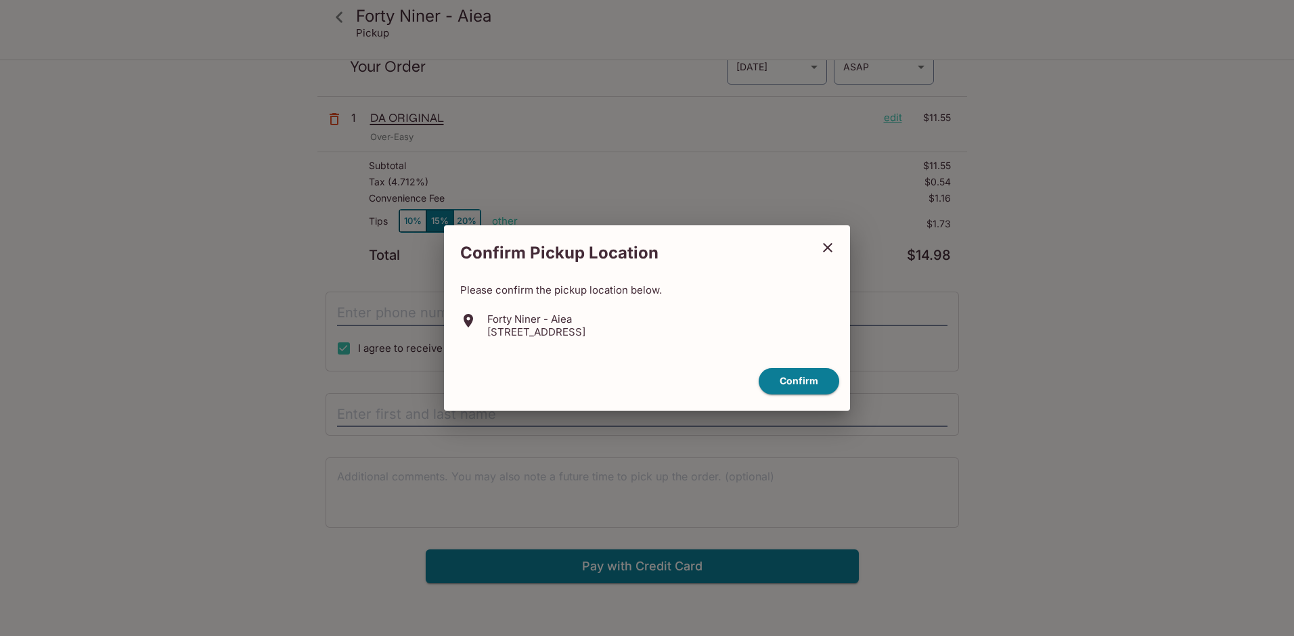
click at [827, 251] on icon "close" at bounding box center [828, 248] width 16 height 16
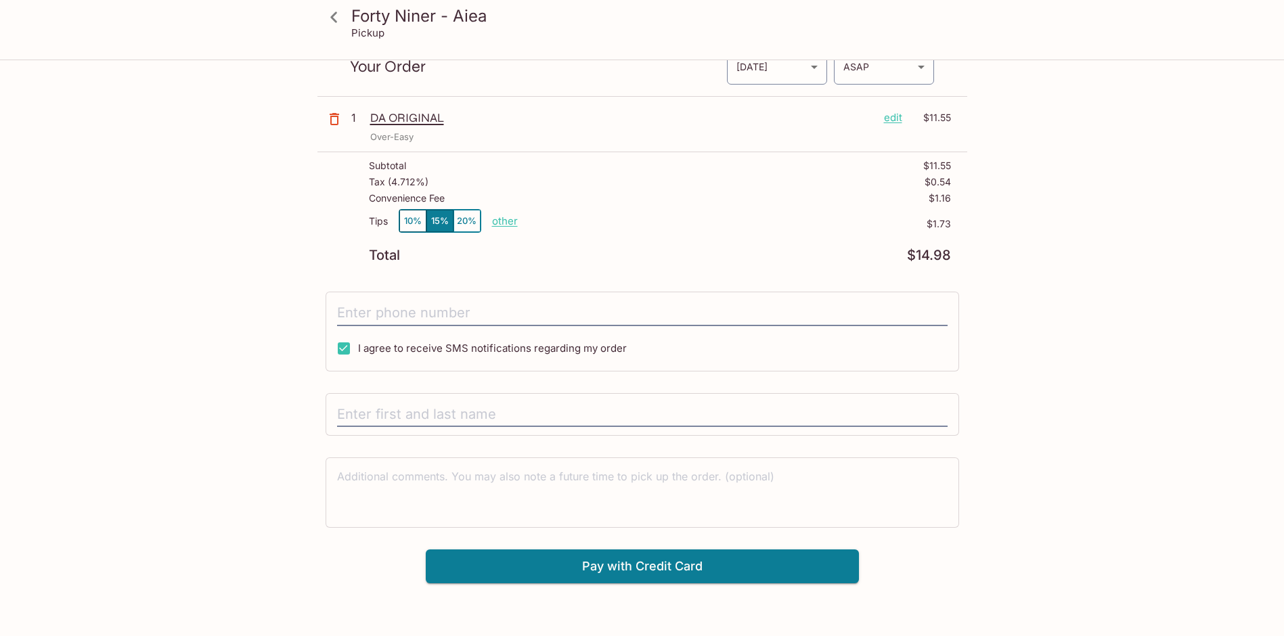
click at [500, 215] on p "other" at bounding box center [505, 221] width 26 height 13
type input "0.00"
click at [646, 287] on div "Forty Niner - Aiea 98-[STREET_ADDRESS] Your Order Pickup Day [DATE] [DATE] Pick…" at bounding box center [642, 292] width 650 height 584
click at [336, 22] on icon at bounding box center [333, 17] width 7 height 11
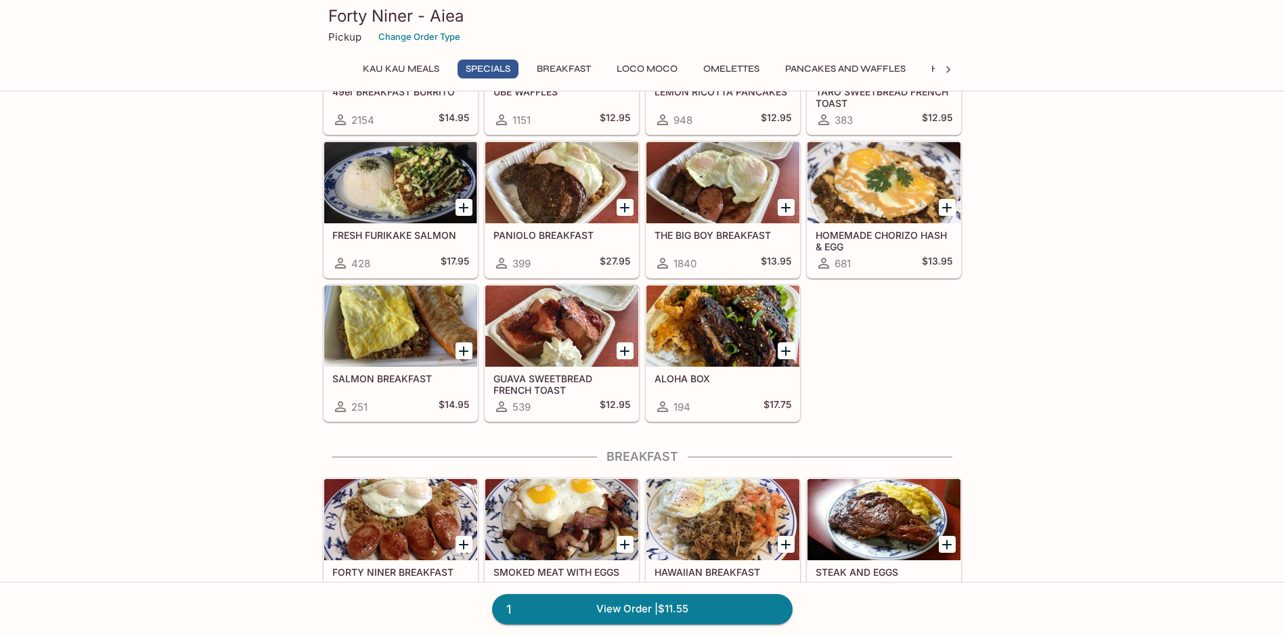
scroll to position [745, 0]
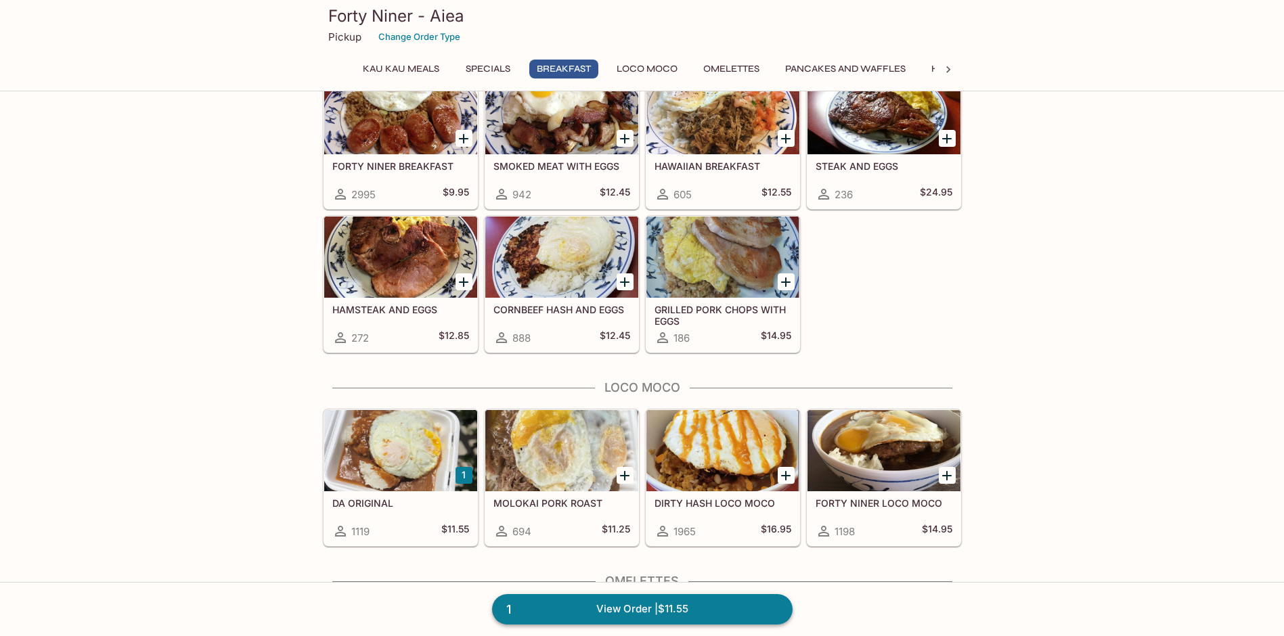
click at [651, 603] on link "1 View Order | $11.55" at bounding box center [642, 609] width 301 height 30
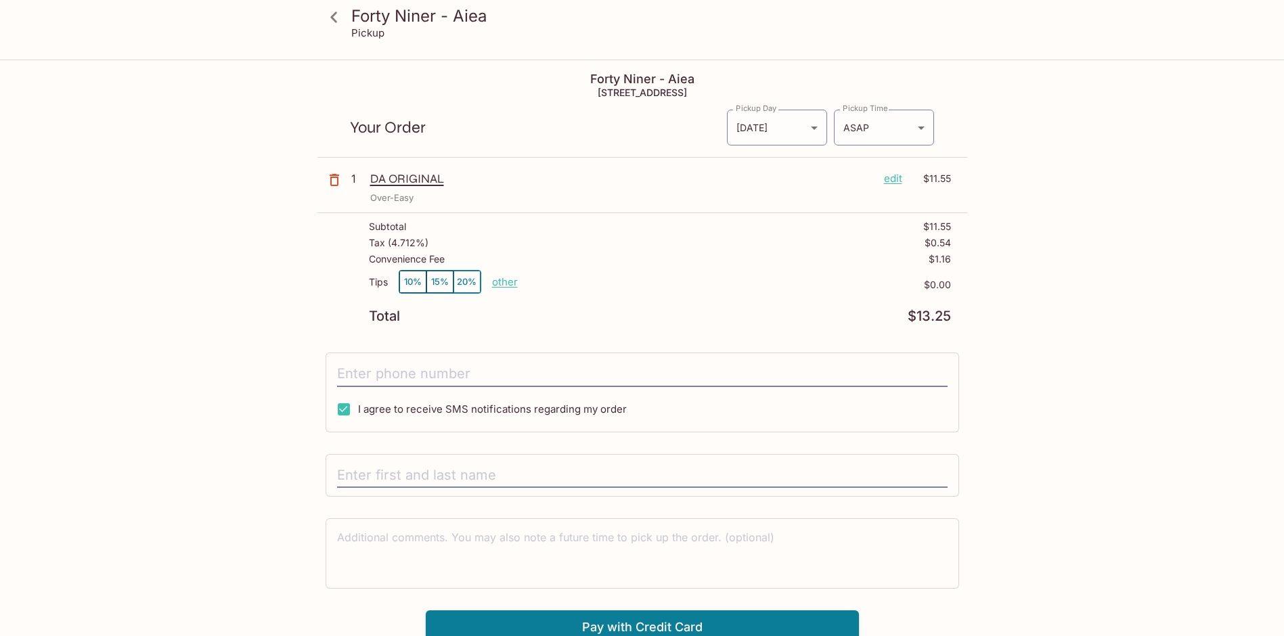
scroll to position [61, 0]
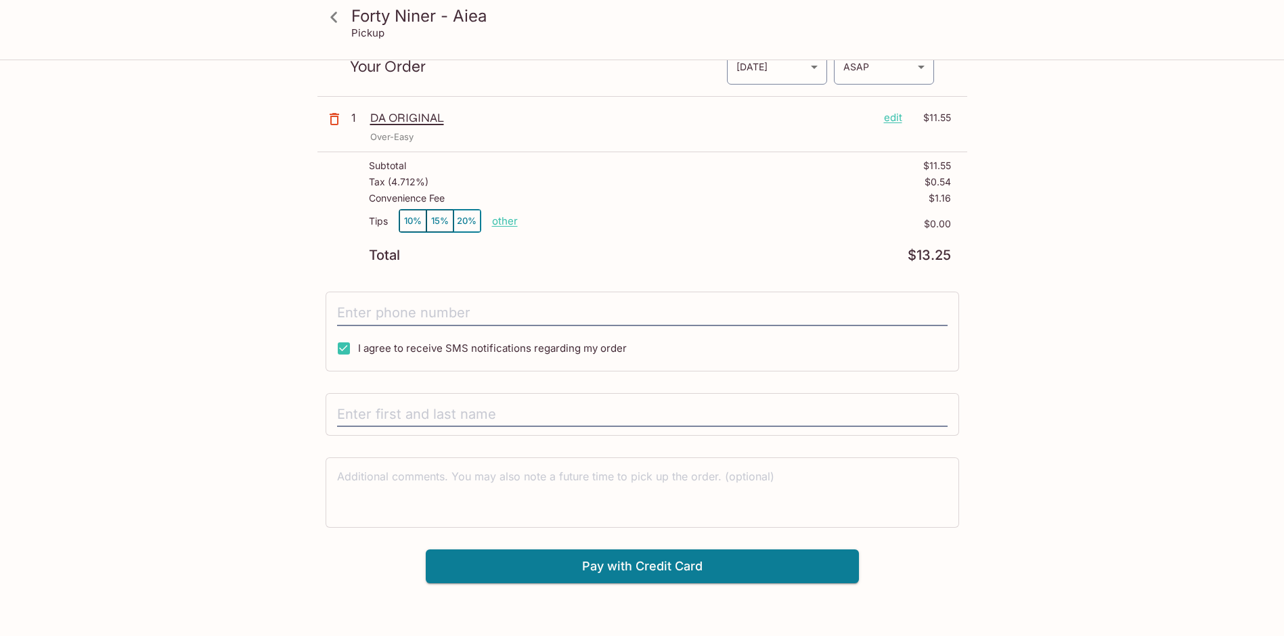
click at [324, 117] on button "button" at bounding box center [334, 119] width 34 height 34
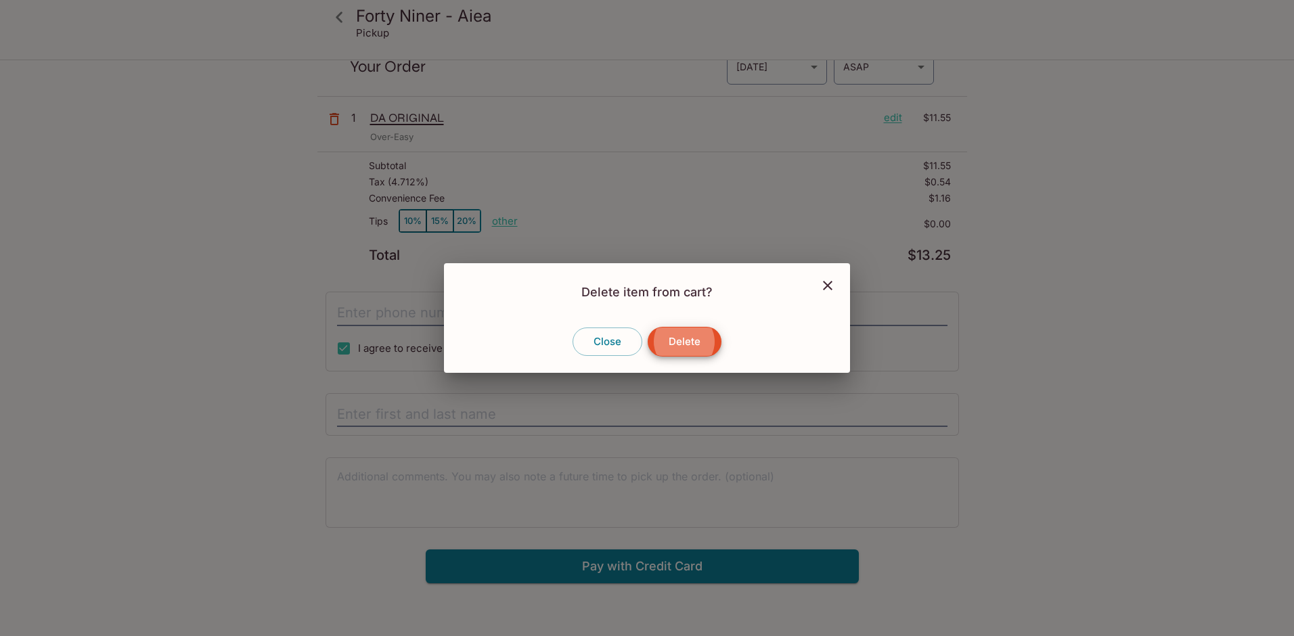
click at [684, 335] on button "Delete" at bounding box center [685, 342] width 74 height 30
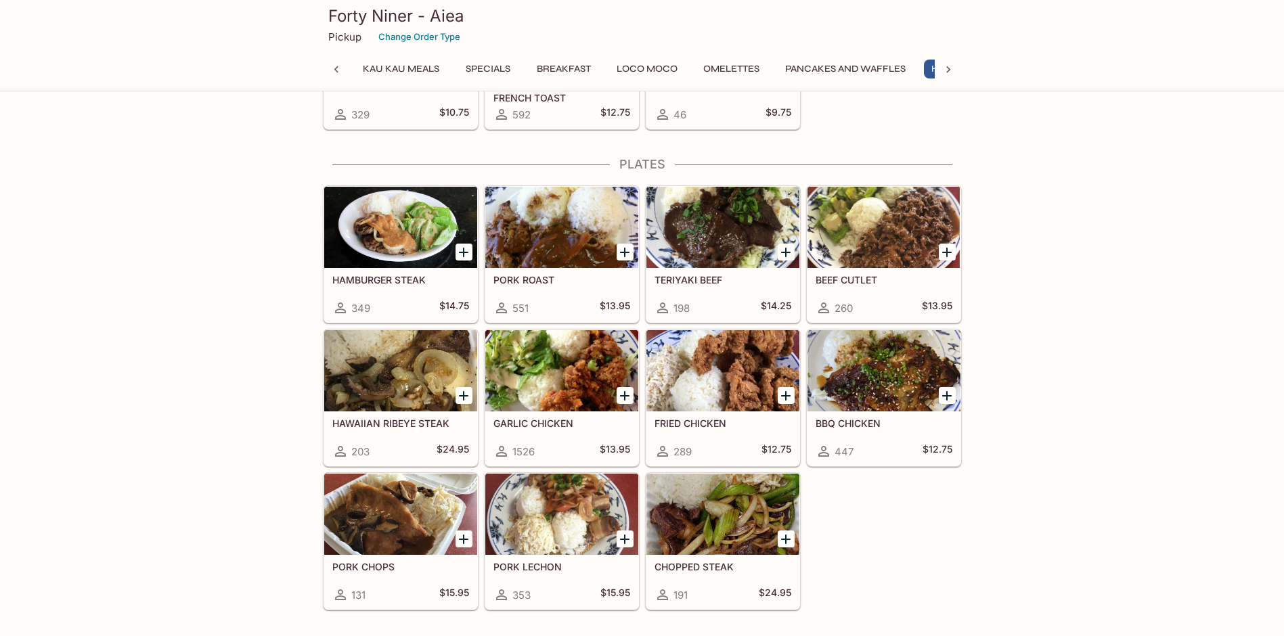
scroll to position [0, 162]
click at [574, 433] on div "GARLIC CHICKEN 1526 $13.95" at bounding box center [561, 439] width 153 height 54
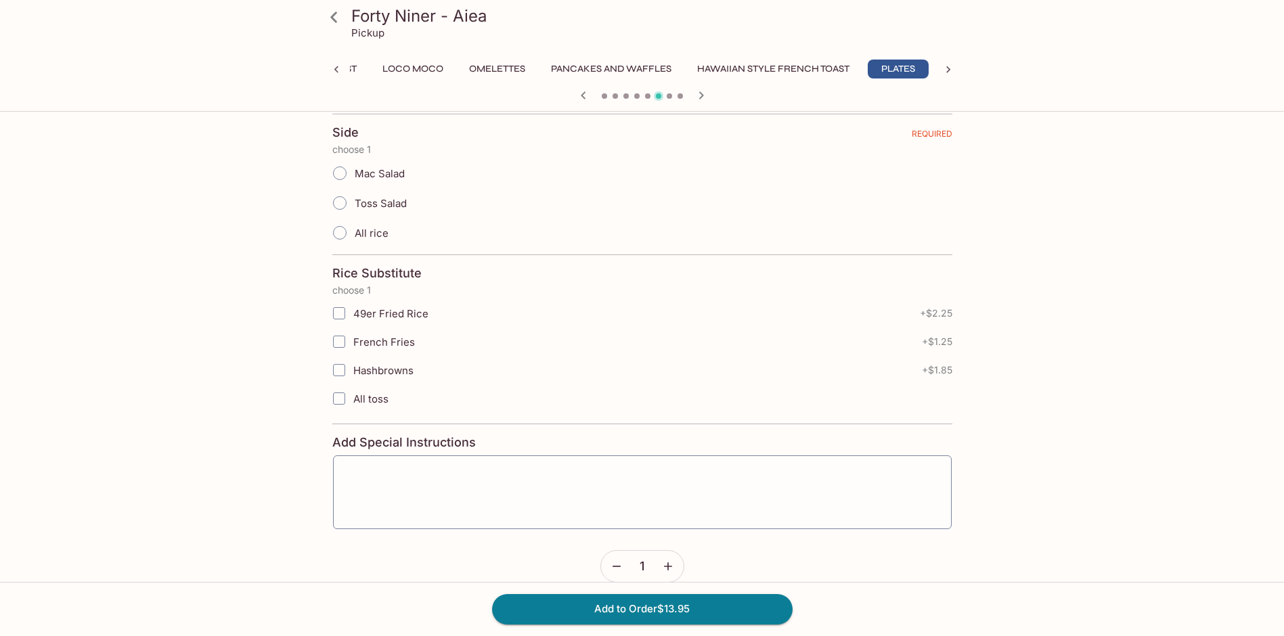
scroll to position [255, 0]
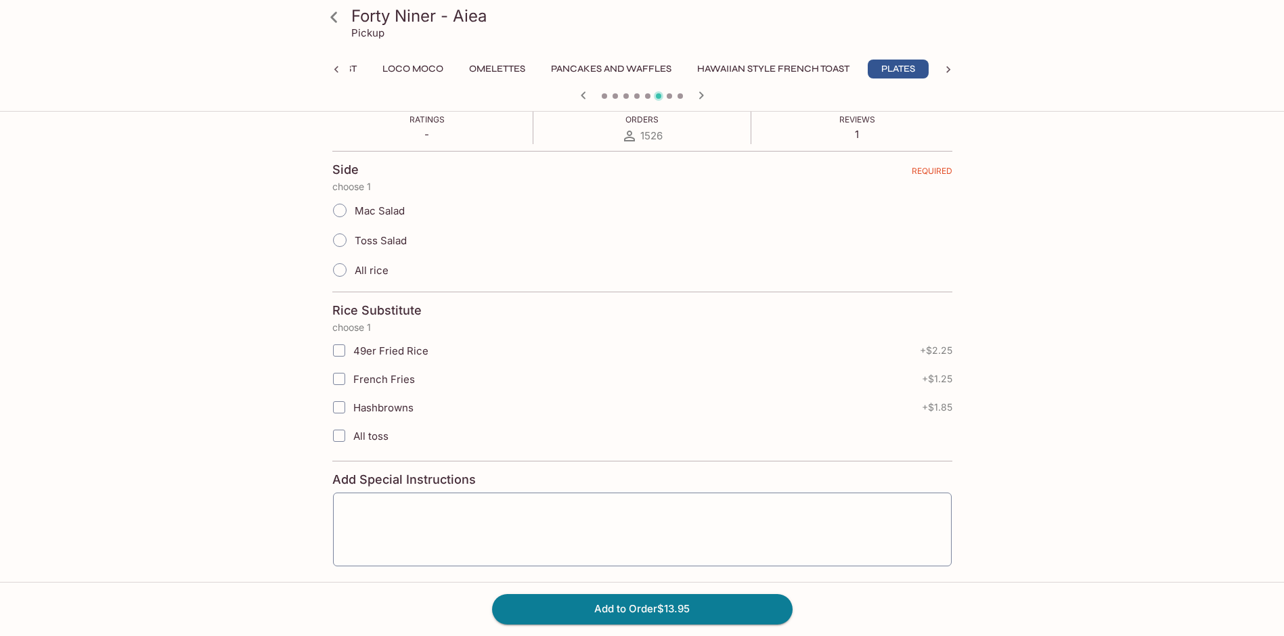
click at [349, 211] on input "Mac Salad" at bounding box center [340, 210] width 28 height 28
radio input "true"
click at [653, 616] on button "Add to Order $13.95" at bounding box center [642, 609] width 301 height 30
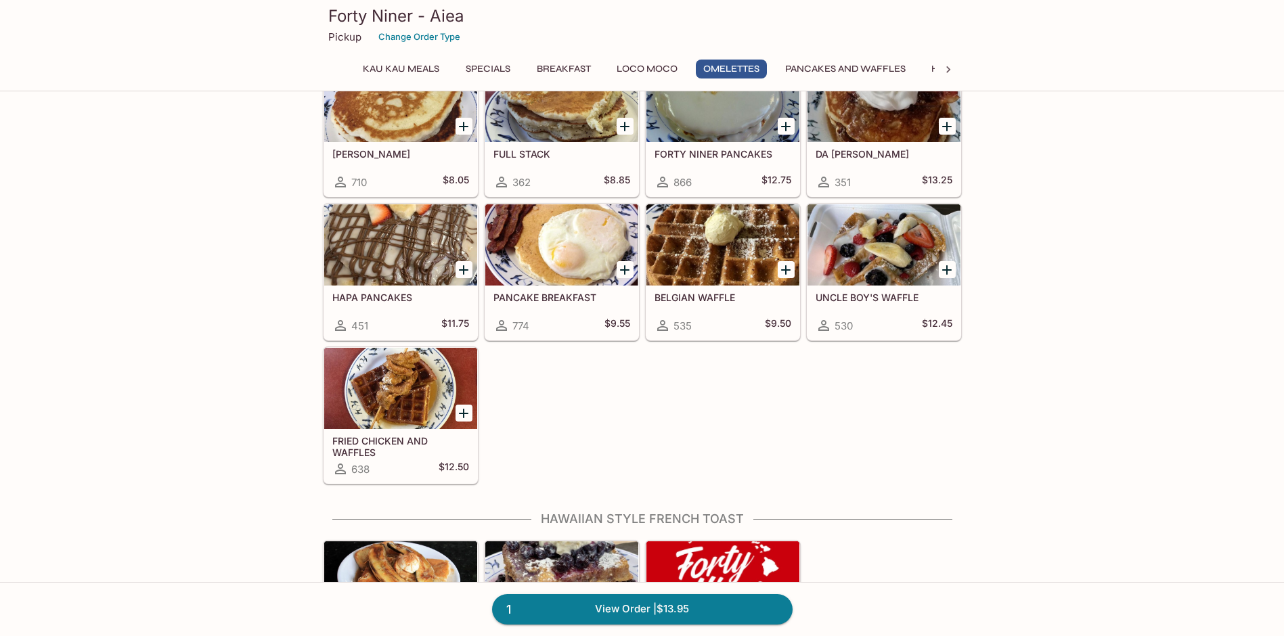
scroll to position [1286, 0]
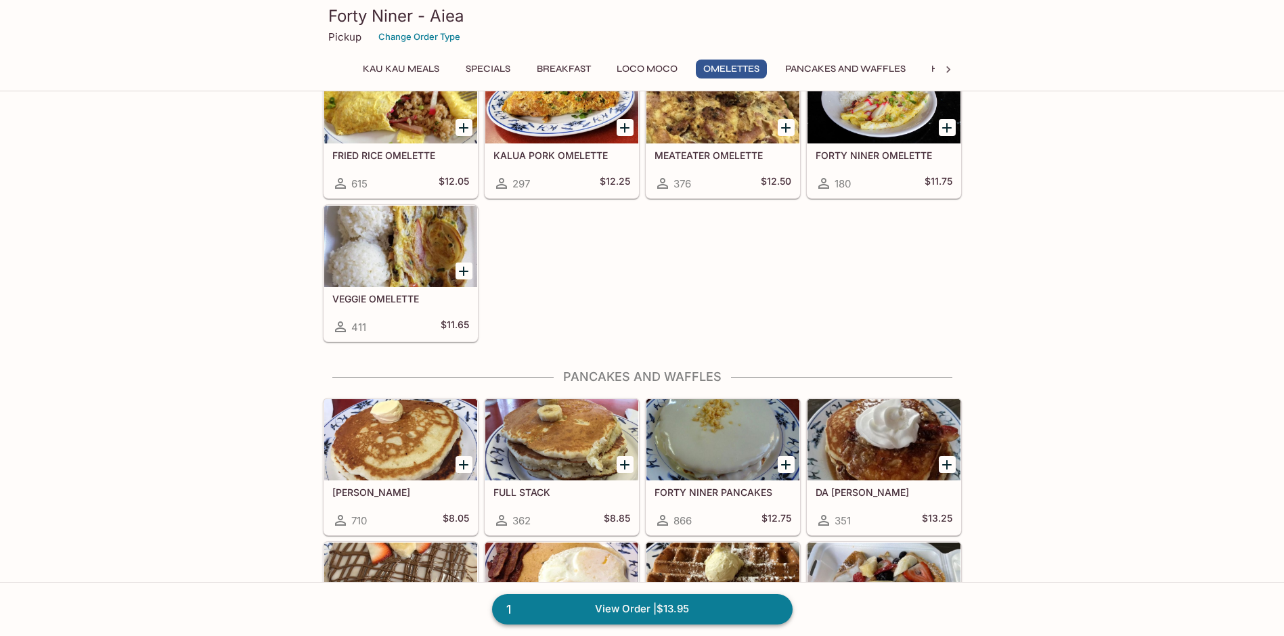
click at [593, 614] on link "1 View Order | $13.95" at bounding box center [642, 609] width 301 height 30
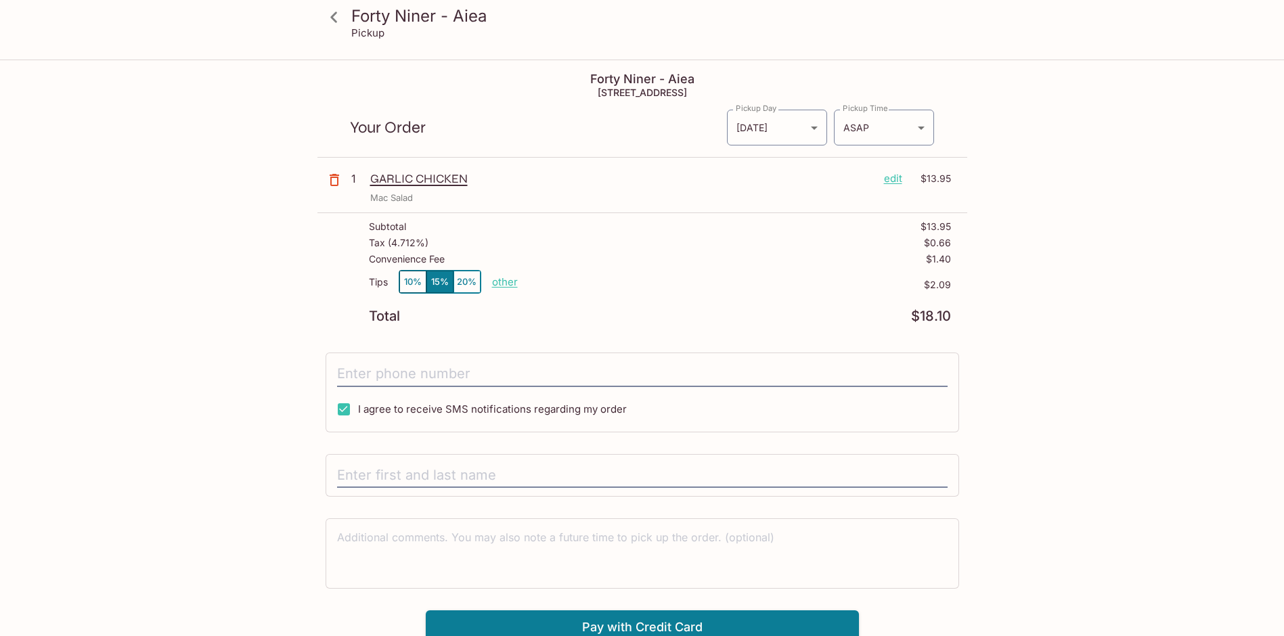
click at [503, 280] on p "other" at bounding box center [505, 282] width 26 height 13
type input "0.00"
click at [325, 185] on button "button" at bounding box center [334, 180] width 34 height 34
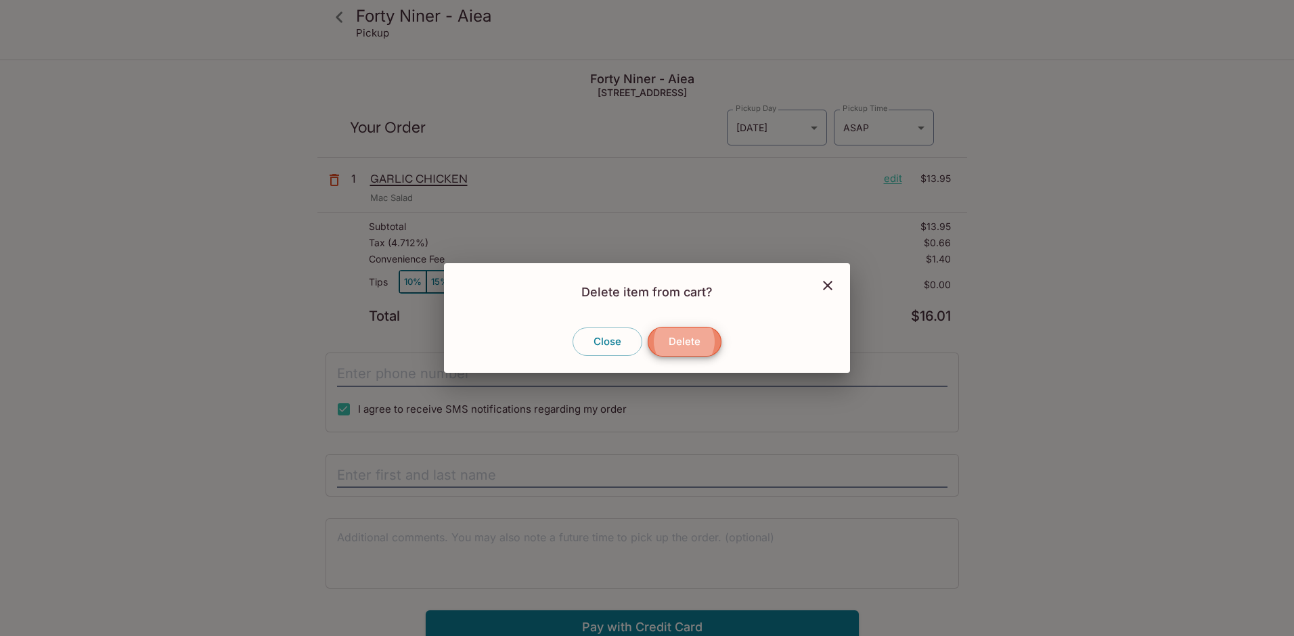
click at [661, 338] on button "Delete" at bounding box center [685, 342] width 74 height 30
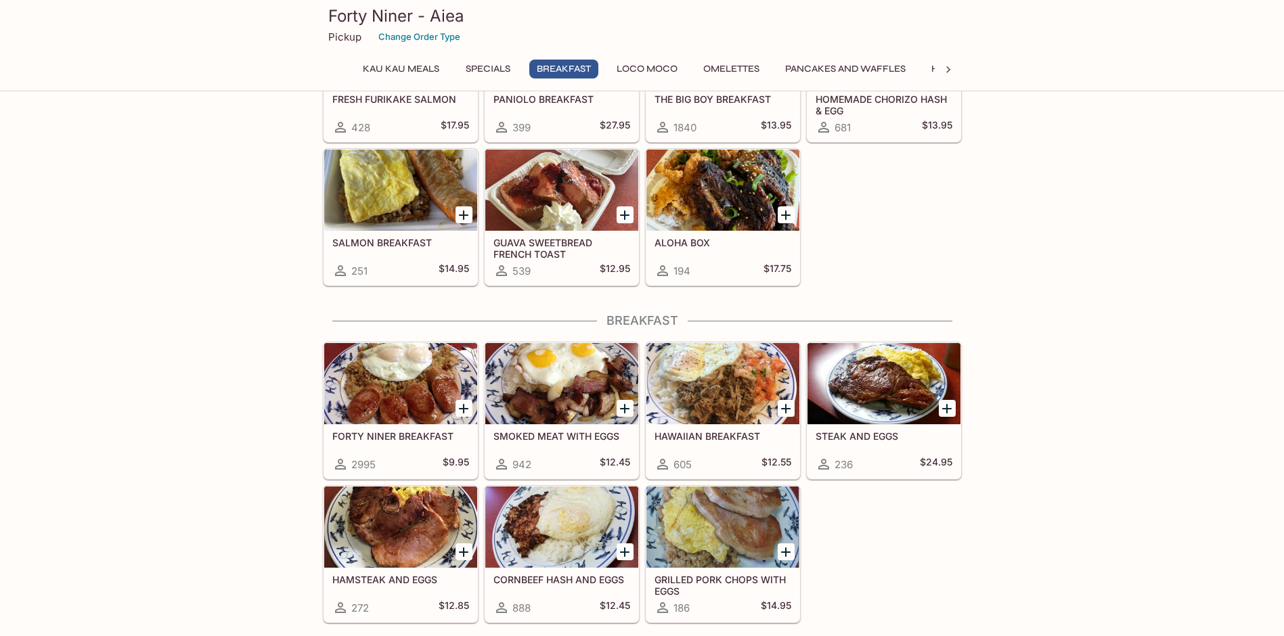
scroll to position [745, 0]
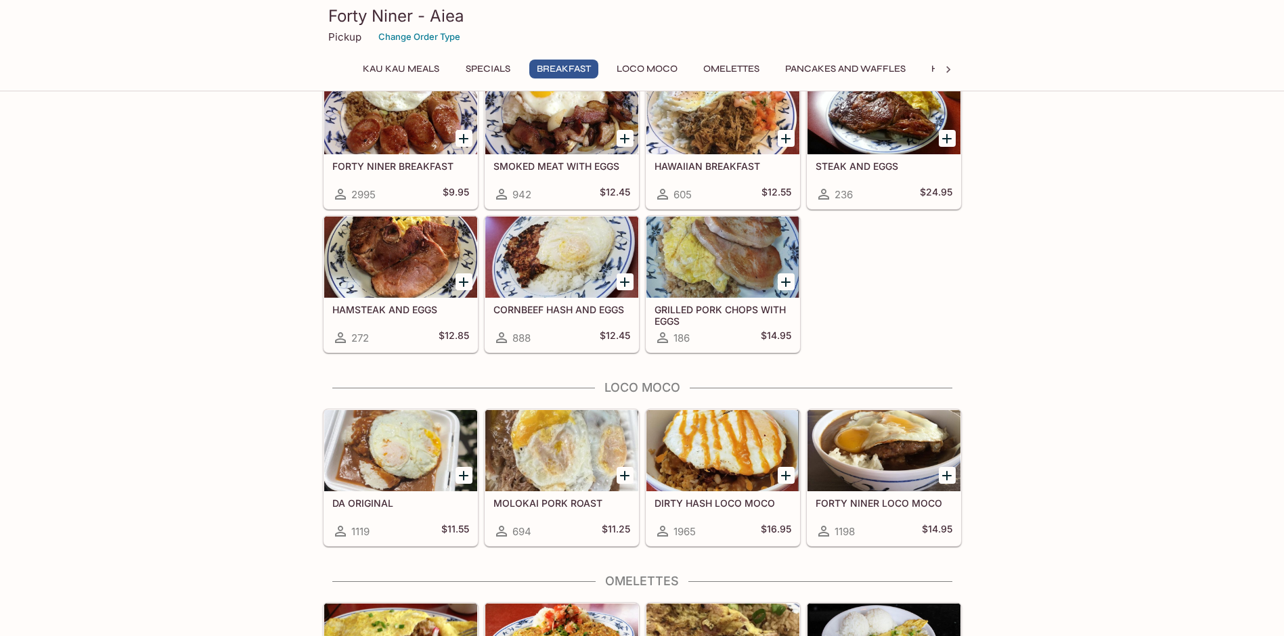
click at [647, 61] on button "Loco Moco" at bounding box center [647, 69] width 76 height 19
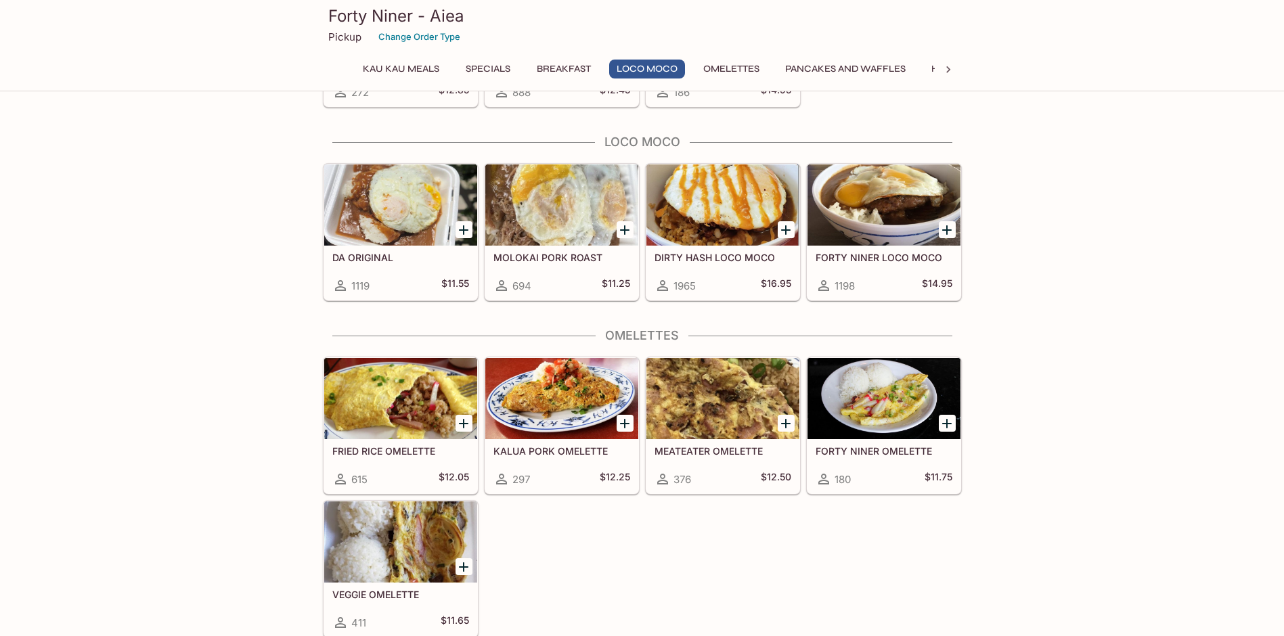
scroll to position [1010, 0]
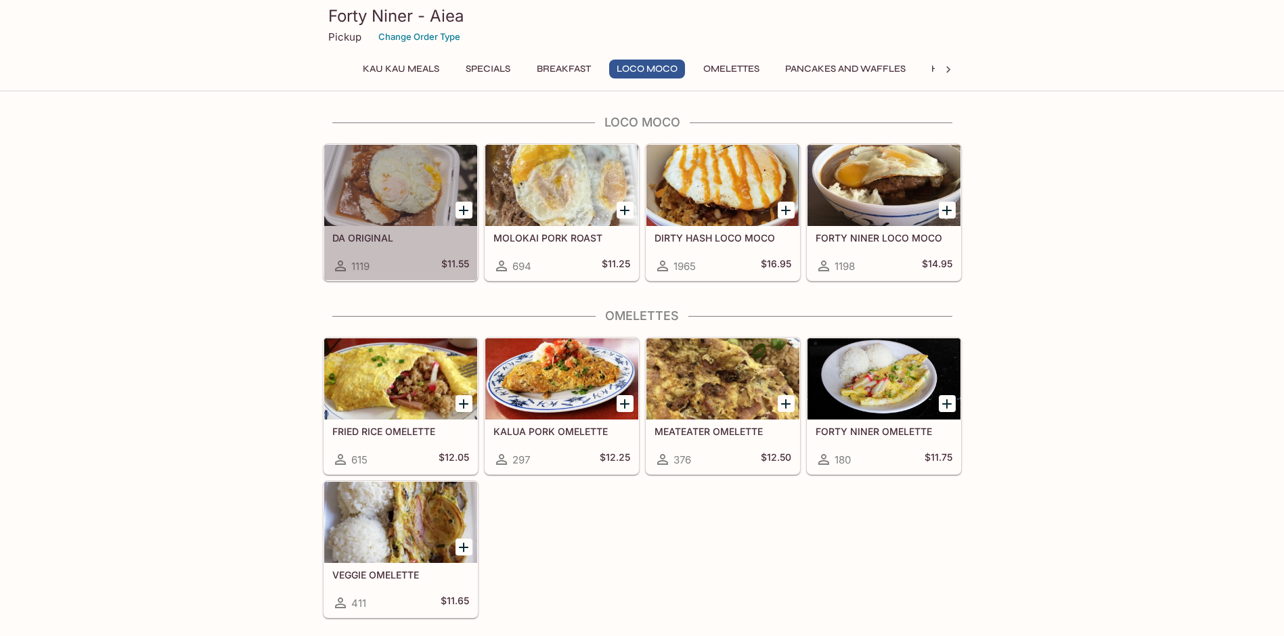
click at [401, 182] on div at bounding box center [400, 185] width 153 height 81
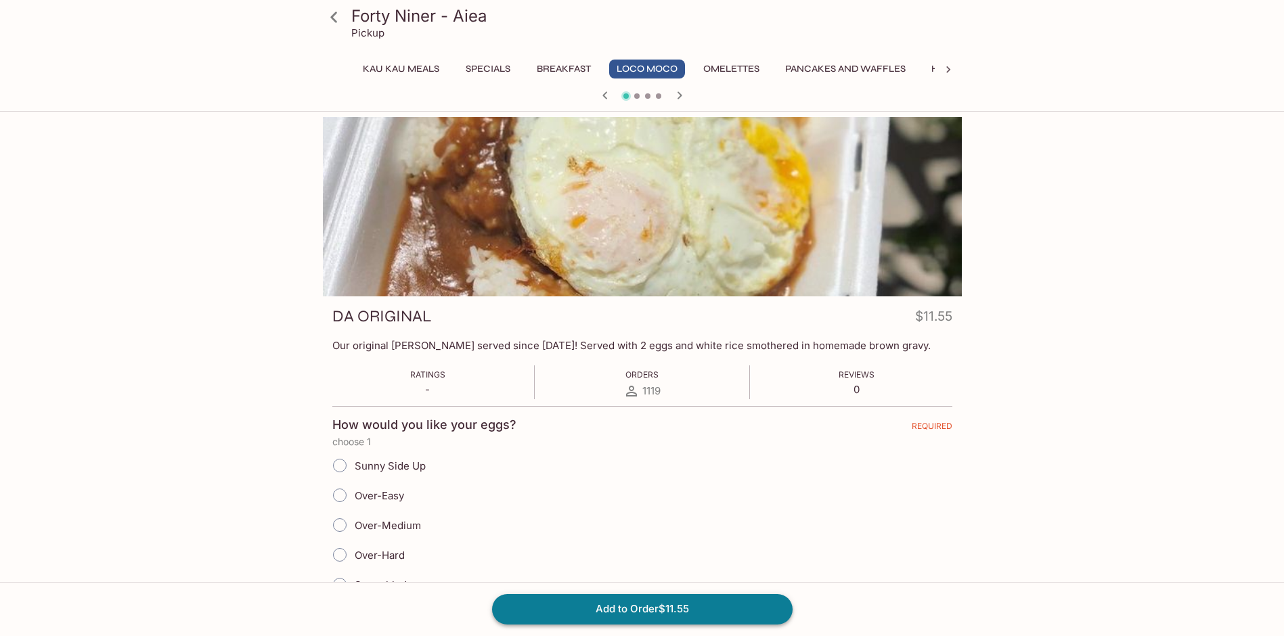
click at [582, 602] on button "Add to Order $11.55" at bounding box center [642, 609] width 301 height 30
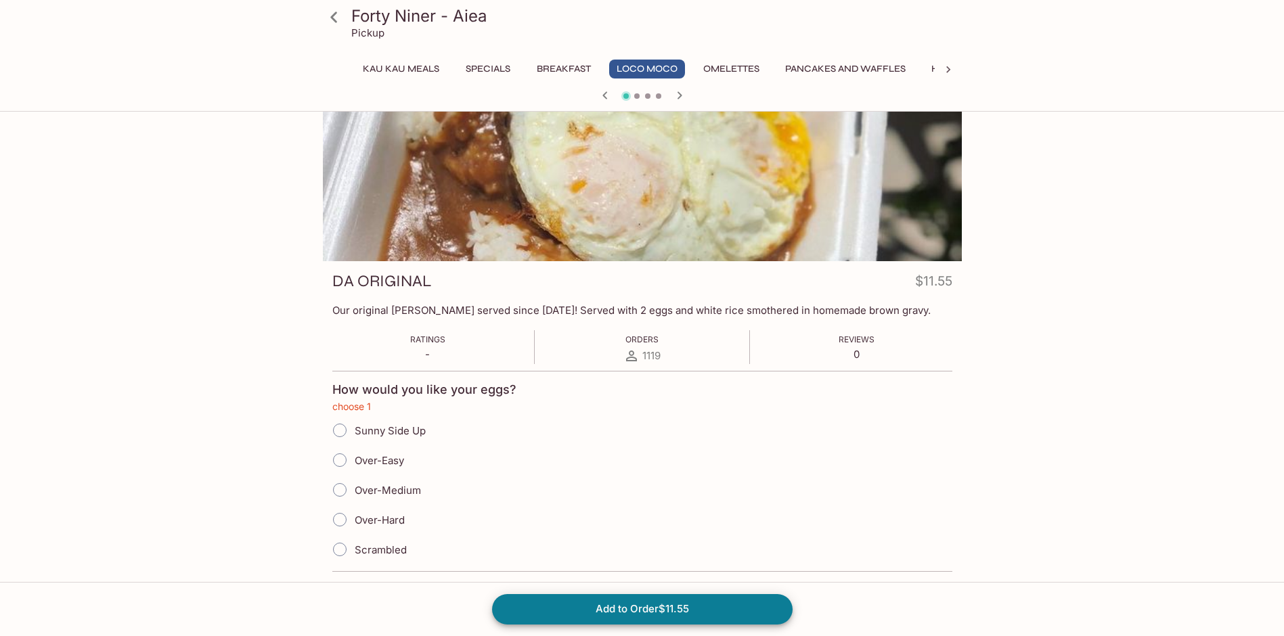
scroll to position [152, 0]
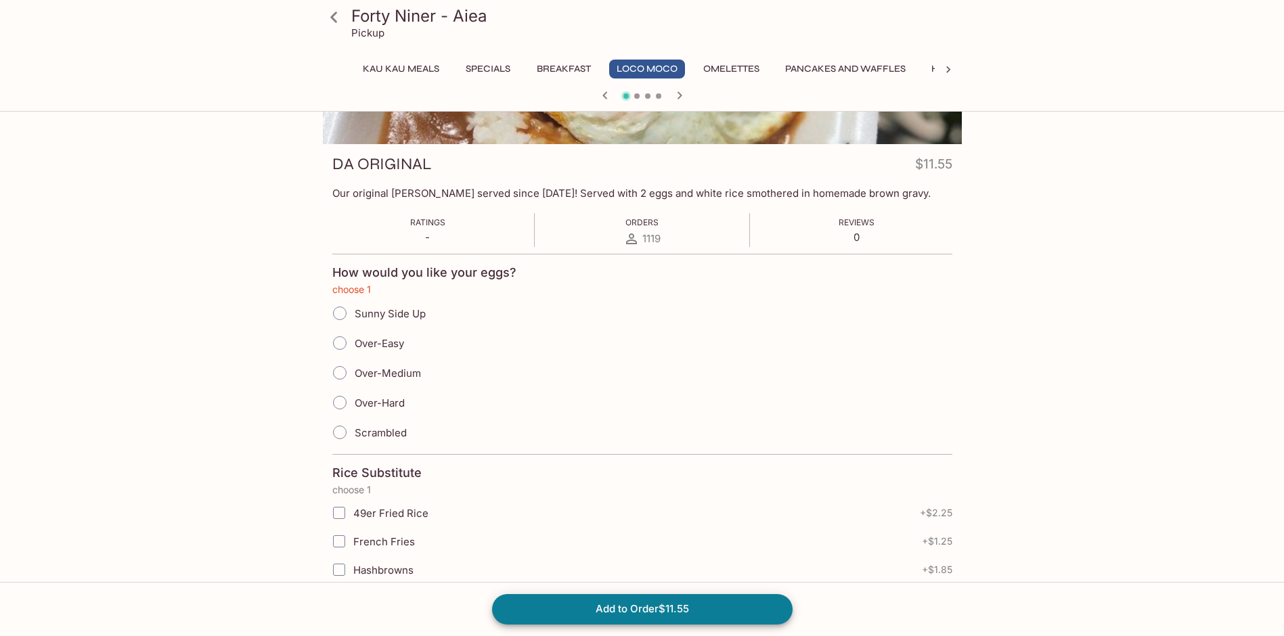
click at [673, 607] on button "Add to Order $11.55" at bounding box center [642, 609] width 301 height 30
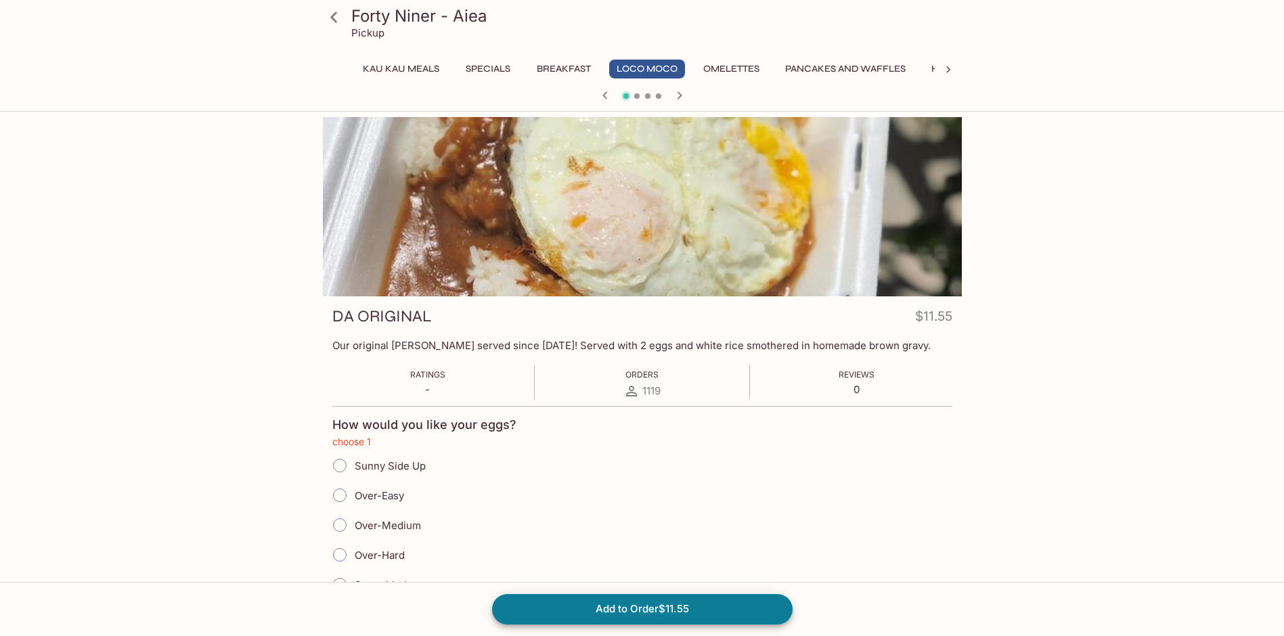
click at [337, 490] on input "Over-Easy" at bounding box center [340, 495] width 28 height 28
radio input "true"
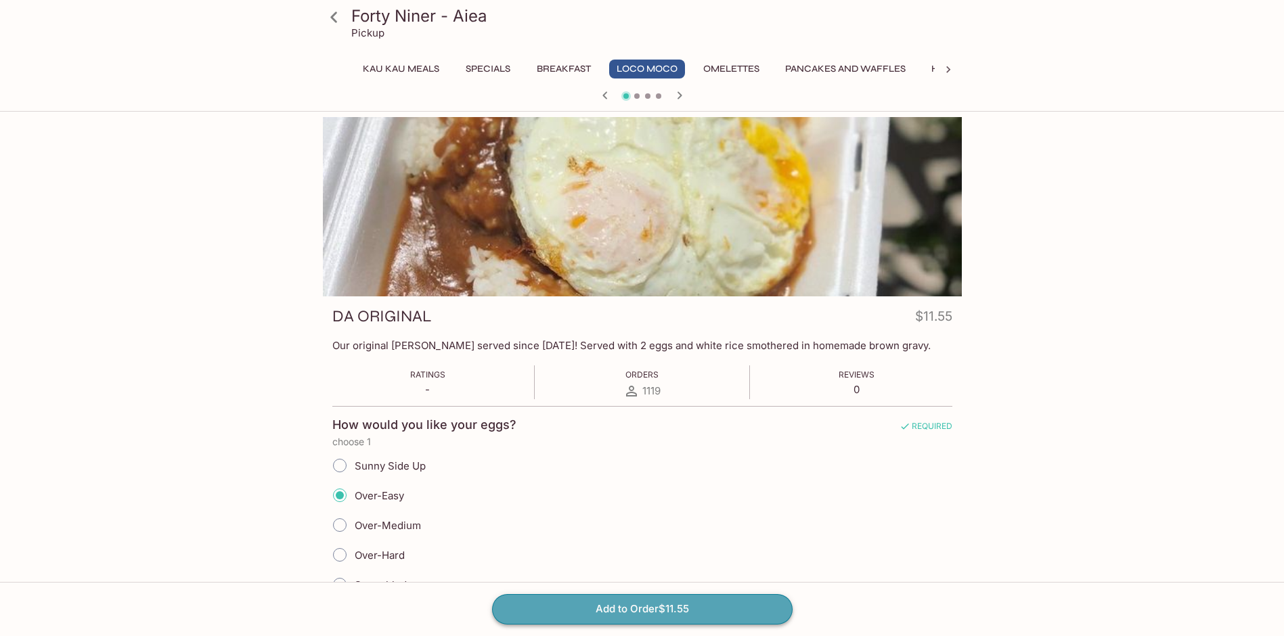
click at [521, 612] on button "Add to Order $11.55" at bounding box center [642, 609] width 301 height 30
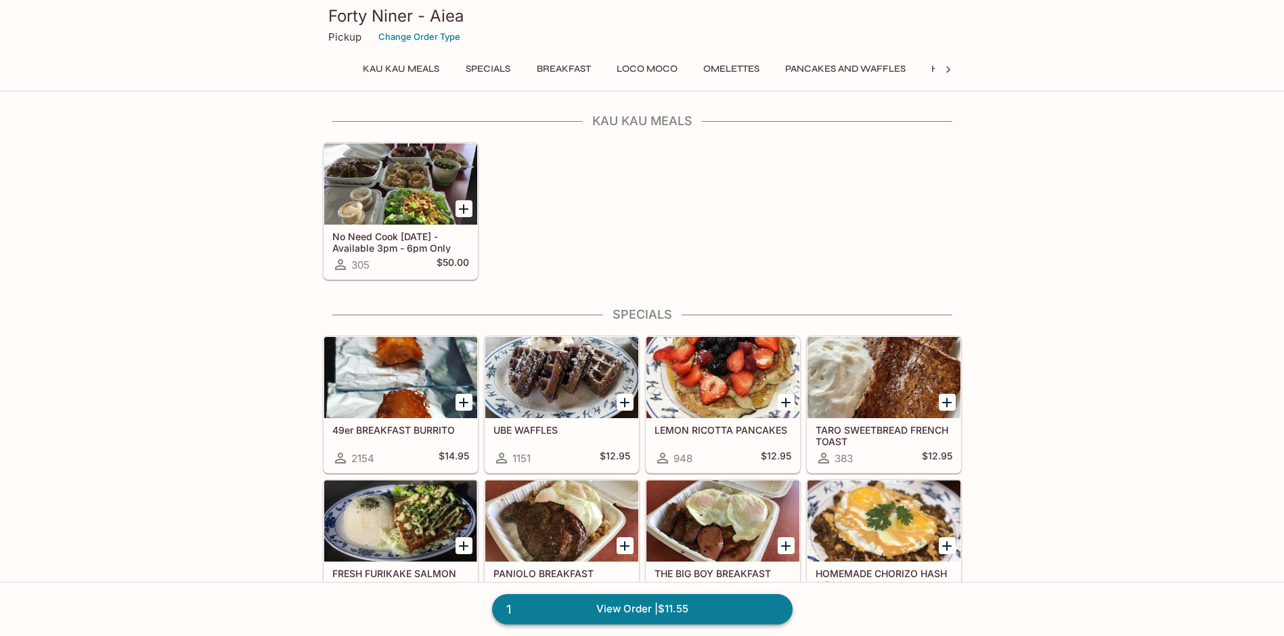
click at [661, 605] on link "1 View Order | $11.55" at bounding box center [642, 609] width 301 height 30
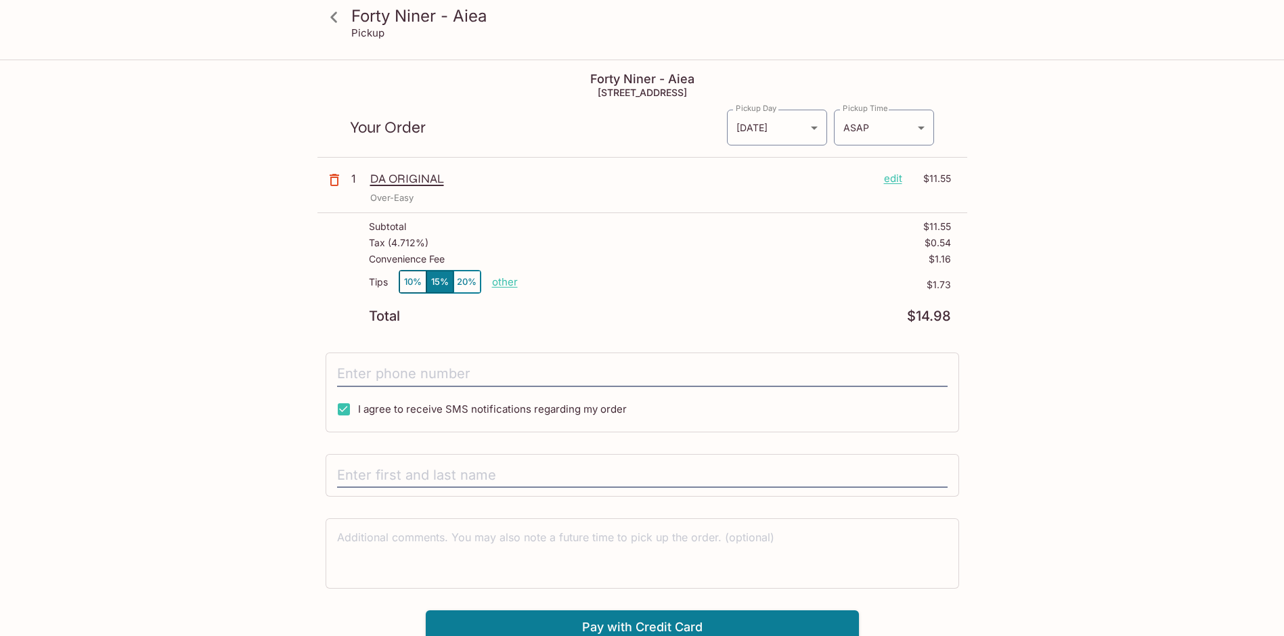
click at [494, 283] on p "other" at bounding box center [505, 282] width 26 height 13
type input "0.00"
